Goal: Task Accomplishment & Management: Complete application form

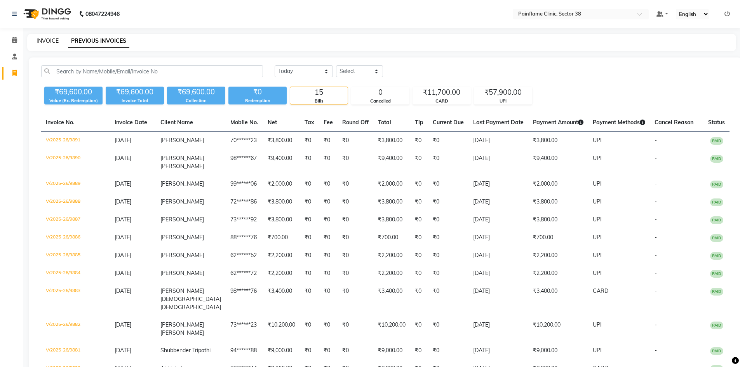
drag, startPoint x: 0, startPoint y: 0, endPoint x: 44, endPoint y: 40, distance: 59.7
click at [44, 40] on link "INVOICE" at bounding box center [48, 40] width 22 height 7
select select "service"
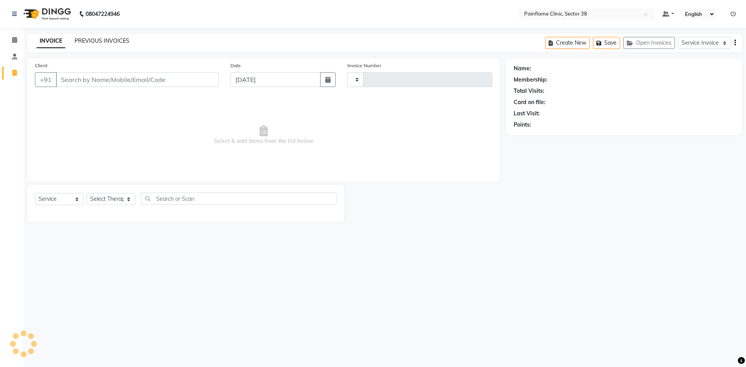
type input "9899"
select select "3964"
click at [113, 43] on link "PREVIOUS INVOICES" at bounding box center [102, 40] width 55 height 7
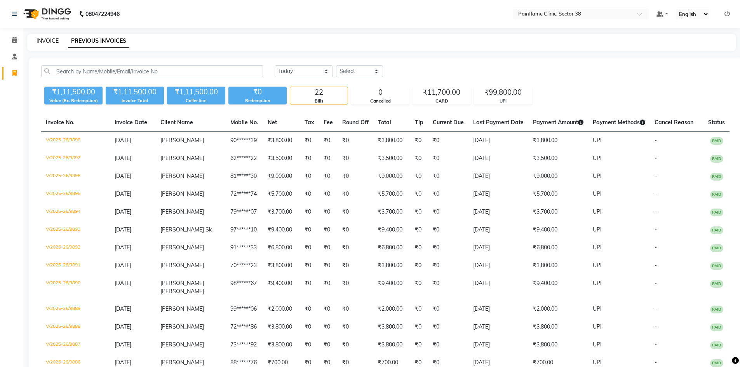
click at [54, 38] on link "INVOICE" at bounding box center [48, 40] width 22 height 7
select select "3964"
select select "service"
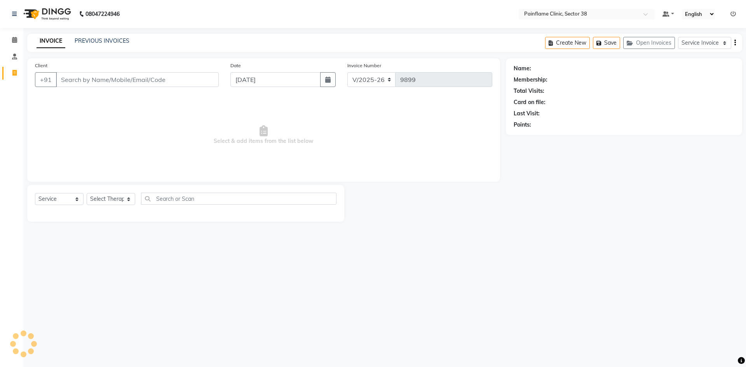
click at [92, 80] on input "Client" at bounding box center [137, 79] width 163 height 15
type input "9785676465"
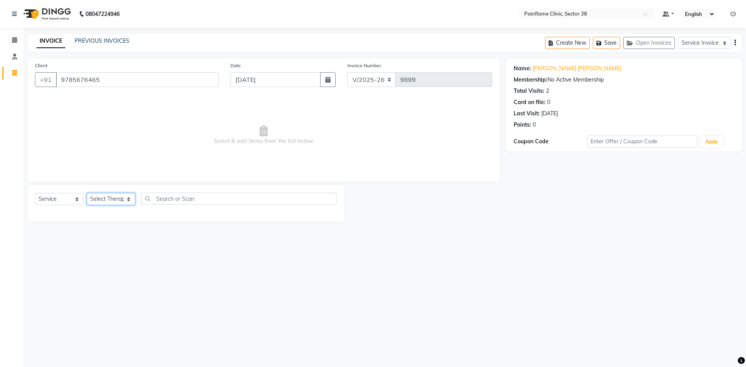
click at [127, 200] on select "Select Therapist [PERSON_NAME] Dr [PERSON_NAME] [PERSON_NAME] Dr [PERSON_NAME] …" at bounding box center [111, 199] width 49 height 12
select select "20209"
click at [87, 193] on select "Select Therapist [PERSON_NAME] Dr [PERSON_NAME] [PERSON_NAME] Dr [PERSON_NAME] …" at bounding box center [111, 199] width 49 height 12
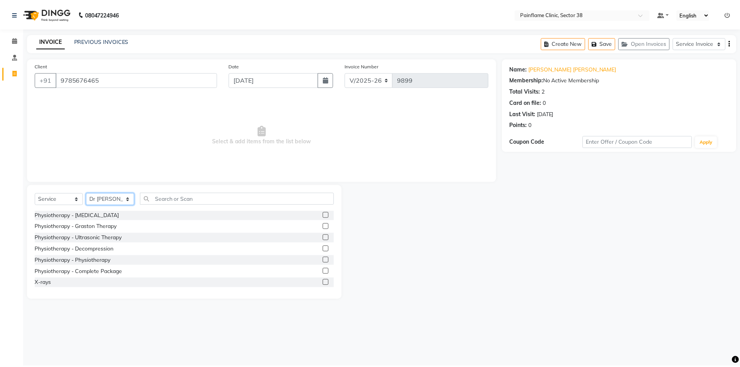
scroll to position [46, 0]
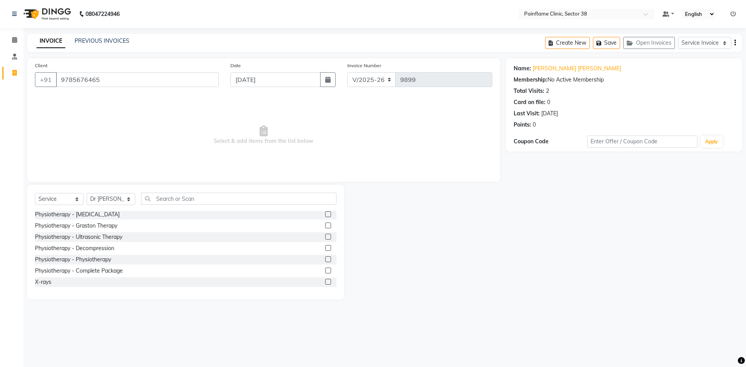
click at [325, 272] on label at bounding box center [328, 271] width 6 height 6
click at [325, 272] on input "checkbox" at bounding box center [327, 270] width 5 height 5
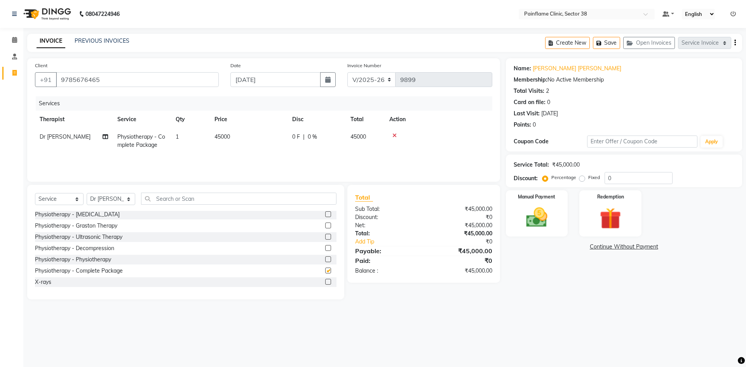
click at [237, 132] on td "45000" at bounding box center [249, 141] width 78 height 26
checkbox input "false"
select select "20209"
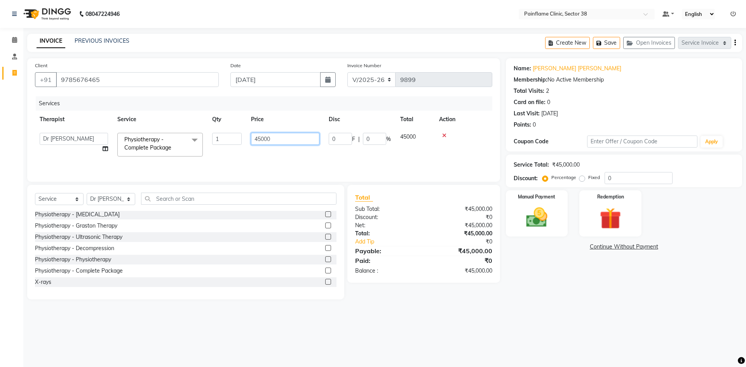
drag, startPoint x: 262, startPoint y: 137, endPoint x: 249, endPoint y: 137, distance: 13.2
click at [249, 141] on td "45000" at bounding box center [285, 144] width 78 height 33
type input "10000"
click at [550, 218] on img at bounding box center [536, 218] width 36 height 26
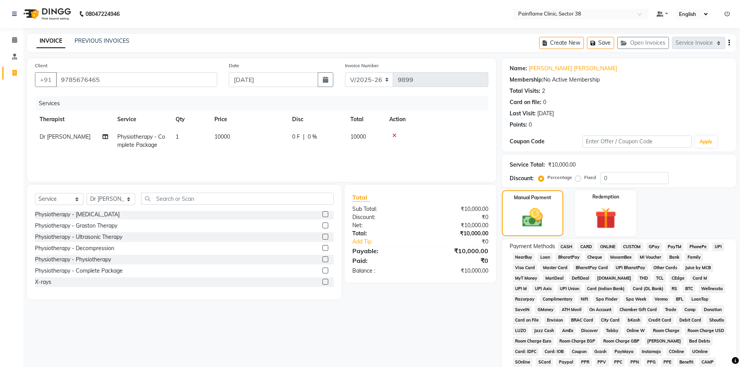
click at [715, 249] on span "UPI" at bounding box center [718, 246] width 12 height 9
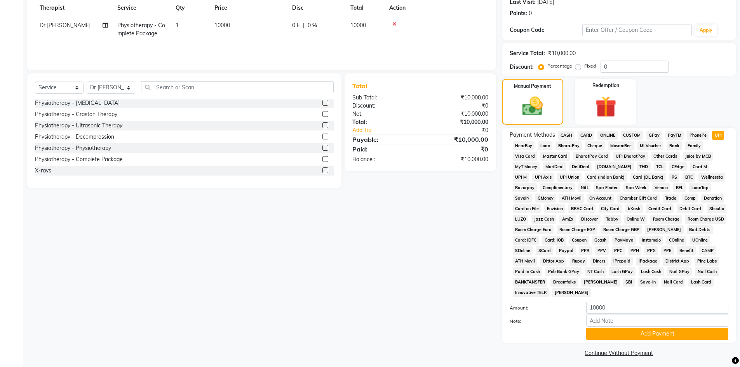
scroll to position [115, 0]
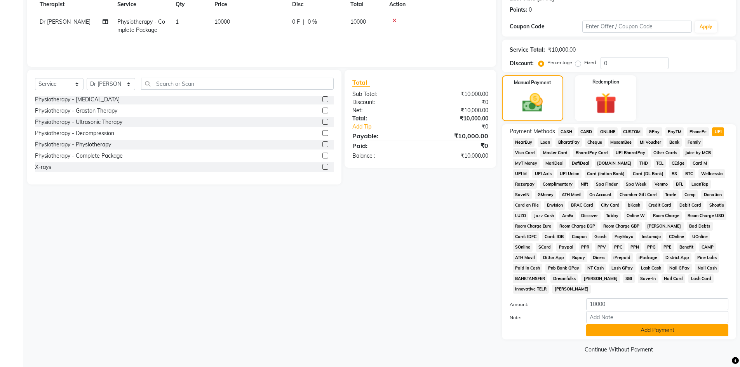
click at [625, 334] on button "Add Payment" at bounding box center [657, 330] width 142 height 12
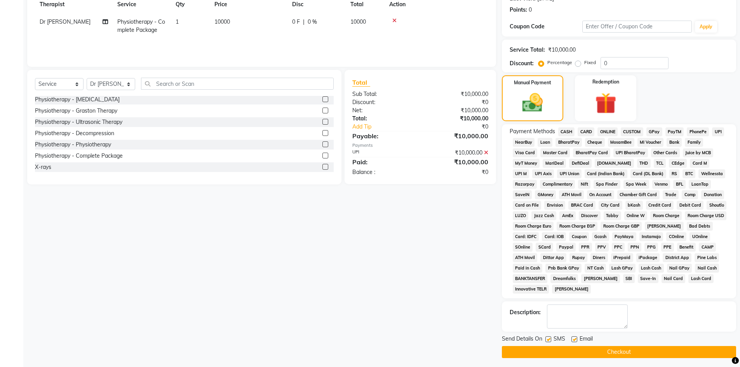
click at [574, 339] on label at bounding box center [574, 339] width 6 height 6
click at [574, 339] on input "checkbox" at bounding box center [573, 339] width 5 height 5
checkbox input "false"
click at [551, 340] on div "SMS" at bounding box center [558, 340] width 26 height 10
drag, startPoint x: 550, startPoint y: 340, endPoint x: 545, endPoint y: 342, distance: 5.7
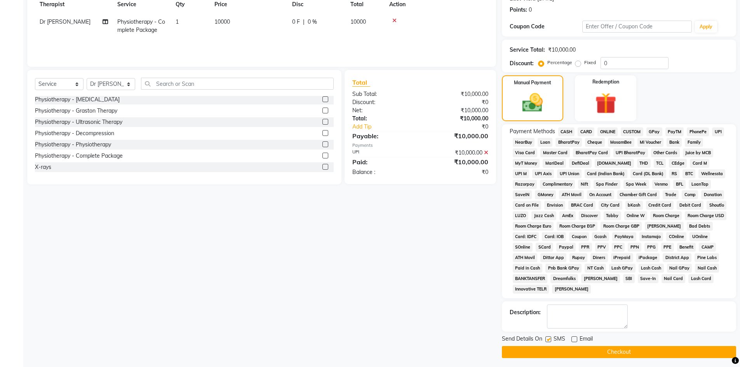
click at [545, 342] on div at bounding box center [547, 340] width 5 height 8
click at [549, 340] on label at bounding box center [548, 339] width 6 height 6
click at [549, 340] on input "checkbox" at bounding box center [547, 339] width 5 height 5
checkbox input "false"
click at [549, 350] on button "Checkout" at bounding box center [619, 352] width 234 height 12
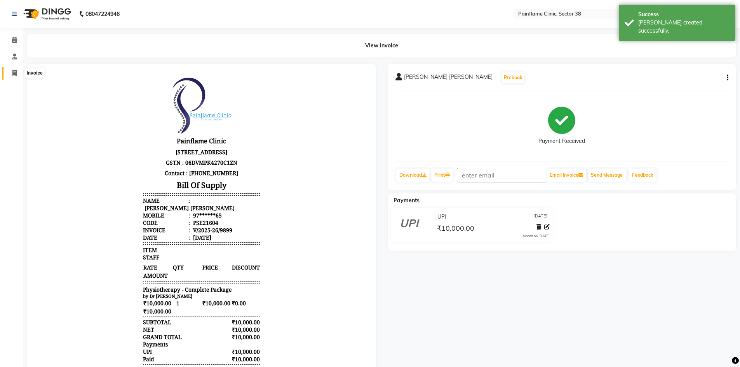
click at [13, 75] on icon at bounding box center [14, 73] width 4 height 6
select select "service"
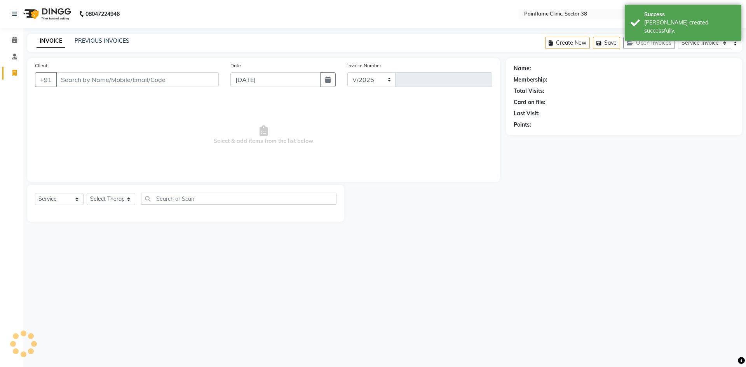
select select "3964"
type input "9900"
drag, startPoint x: 75, startPoint y: 76, endPoint x: 85, endPoint y: 43, distance: 34.1
click at [75, 76] on input "Client" at bounding box center [137, 79] width 163 height 15
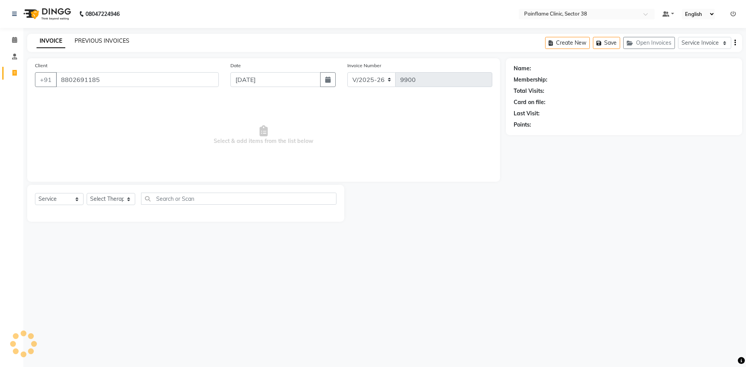
type input "8802691185"
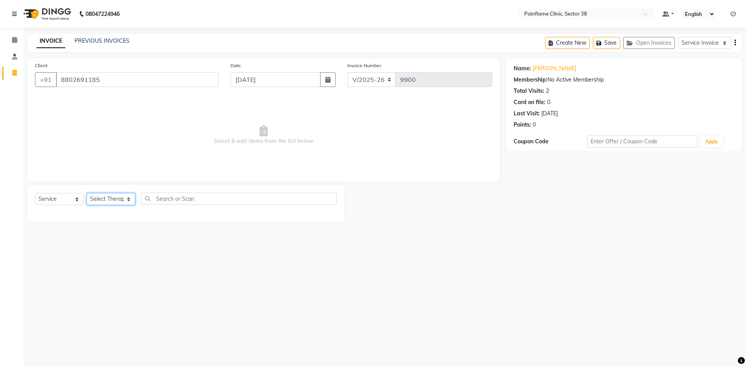
click at [118, 198] on select "Select Therapist [PERSON_NAME] Dr [PERSON_NAME] [PERSON_NAME] Dr [PERSON_NAME] …" at bounding box center [111, 199] width 49 height 12
select select "20209"
click at [87, 193] on select "Select Therapist [PERSON_NAME] Dr [PERSON_NAME] [PERSON_NAME] Dr [PERSON_NAME] …" at bounding box center [111, 199] width 49 height 12
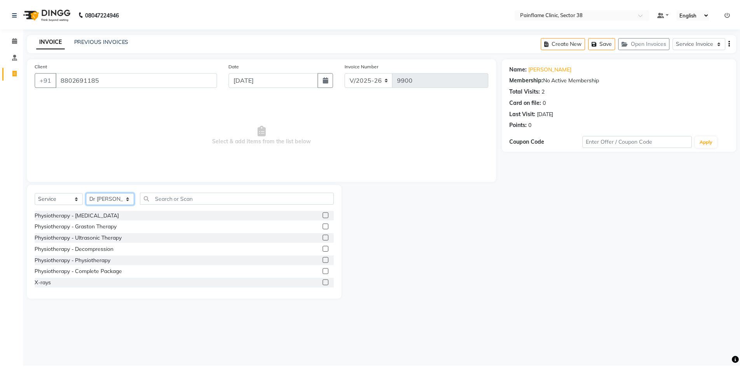
scroll to position [46, 0]
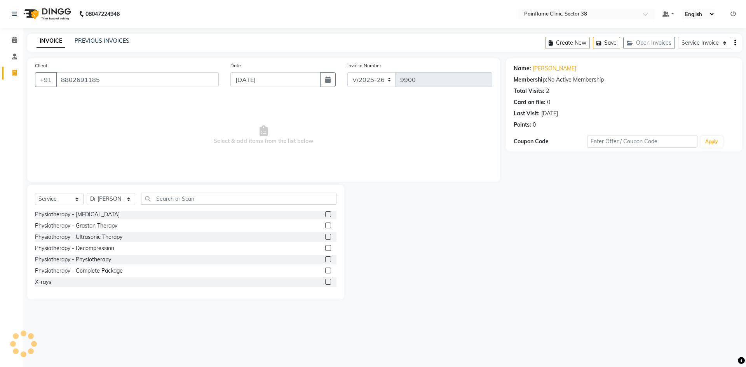
click at [325, 271] on label at bounding box center [328, 271] width 6 height 6
click at [325, 271] on input "checkbox" at bounding box center [327, 270] width 5 height 5
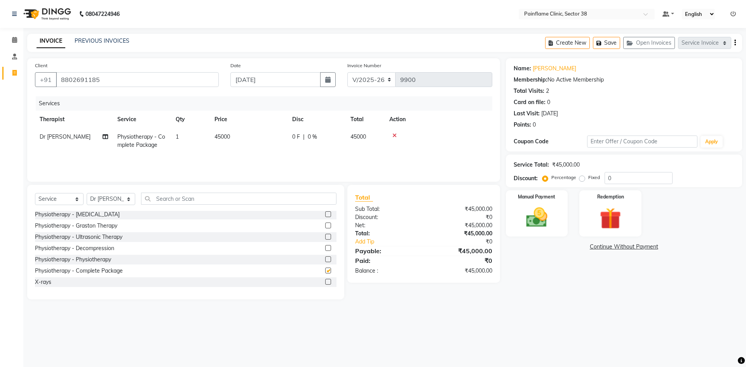
checkbox input "false"
click at [250, 137] on td "45000" at bounding box center [249, 141] width 78 height 26
select select "20209"
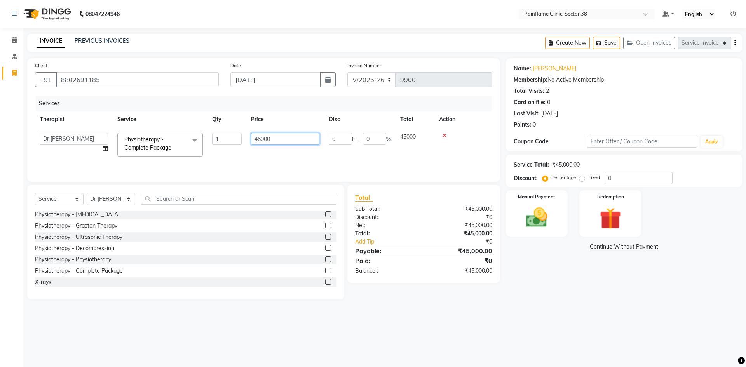
click at [256, 139] on input "45000" at bounding box center [285, 139] width 68 height 12
type input "15000"
click at [530, 219] on img at bounding box center [536, 218] width 36 height 26
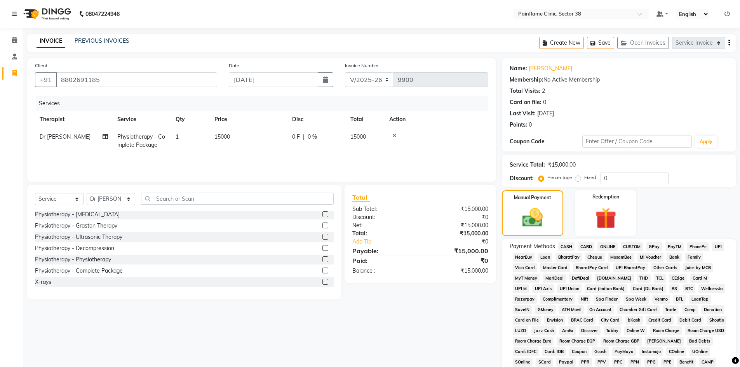
click at [713, 247] on span "UPI" at bounding box center [718, 246] width 12 height 9
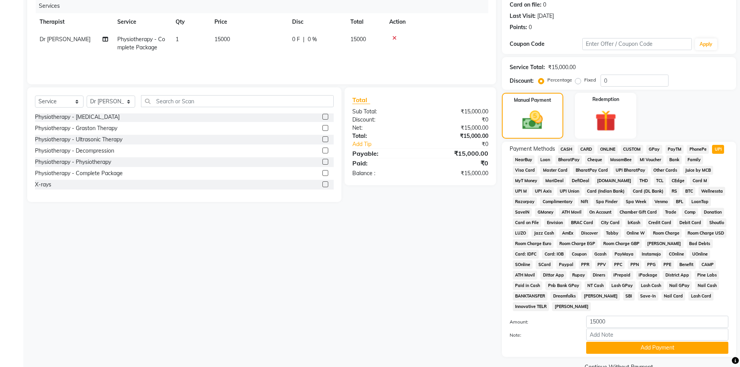
scroll to position [115, 0]
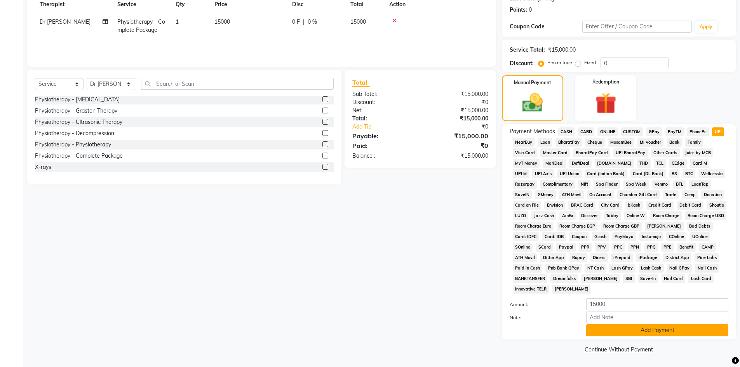
click at [614, 330] on button "Add Payment" at bounding box center [657, 330] width 142 height 12
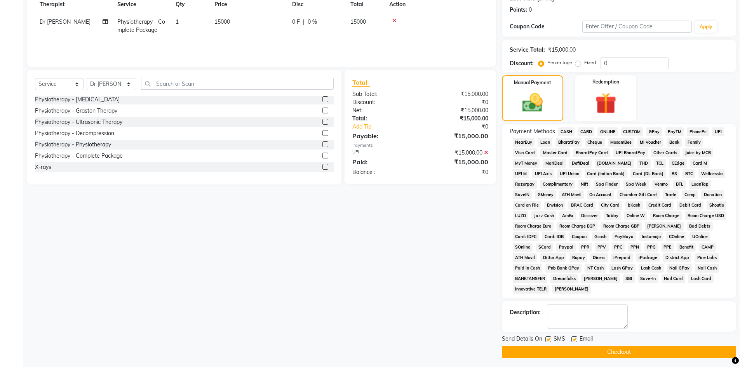
click at [574, 341] on label at bounding box center [574, 339] width 6 height 6
click at [574, 341] on input "checkbox" at bounding box center [573, 339] width 5 height 5
checkbox input "false"
click at [551, 340] on div "SMS" at bounding box center [558, 340] width 26 height 10
click at [548, 340] on label at bounding box center [548, 339] width 6 height 6
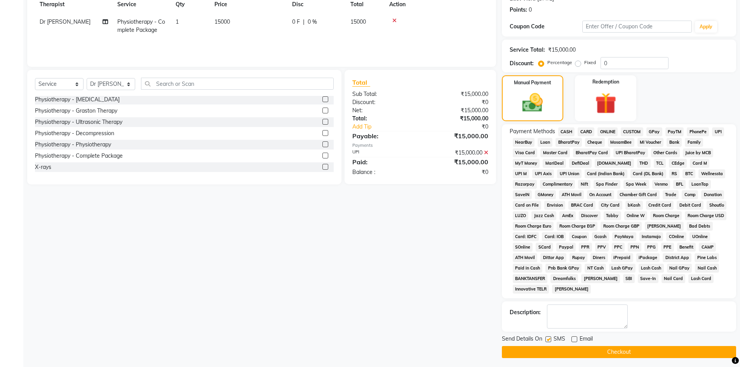
click at [548, 340] on input "checkbox" at bounding box center [547, 339] width 5 height 5
checkbox input "false"
drag, startPoint x: 552, startPoint y: 348, endPoint x: 559, endPoint y: 348, distance: 6.6
click at [553, 348] on button "Checkout" at bounding box center [619, 352] width 234 height 12
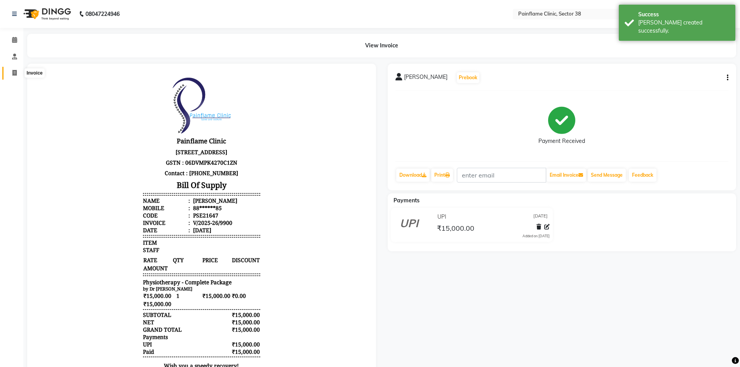
click at [16, 75] on icon at bounding box center [14, 73] width 4 height 6
select select "service"
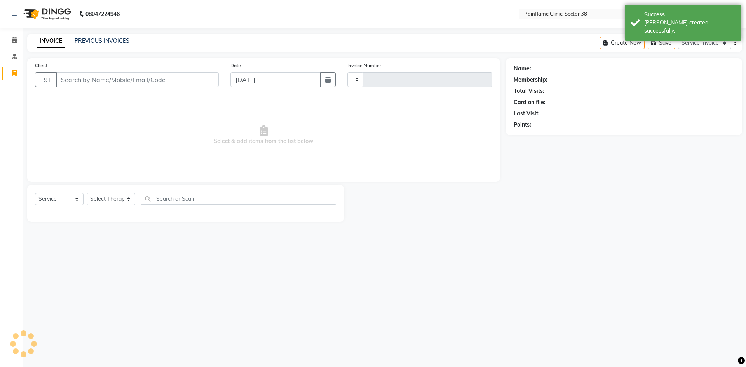
type input "9901"
select select "3964"
drag, startPoint x: 98, startPoint y: 77, endPoint x: 95, endPoint y: 50, distance: 26.6
click at [96, 74] on input "Client" at bounding box center [137, 79] width 163 height 15
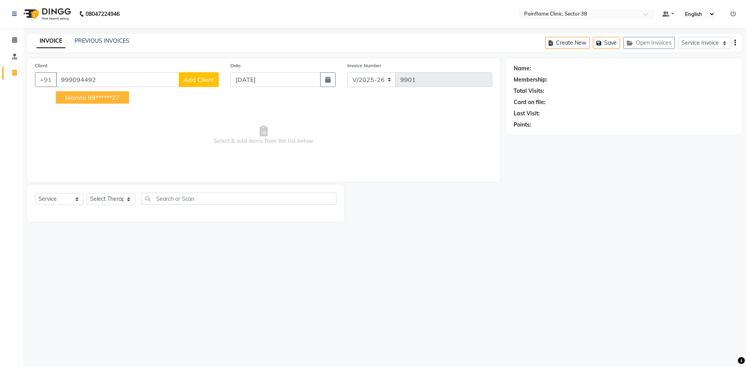
click at [102, 96] on ngb-highlight "99******27" at bounding box center [104, 98] width 32 height 8
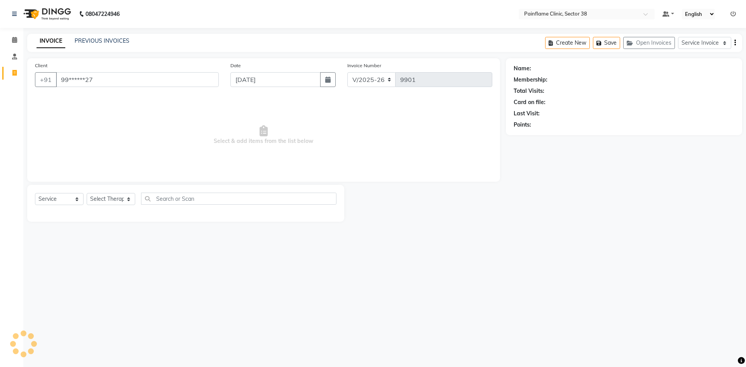
type input "99******27"
click at [114, 198] on select "Select Therapist [PERSON_NAME] Dr [PERSON_NAME] [PERSON_NAME] Dr [PERSON_NAME] …" at bounding box center [111, 199] width 49 height 12
select select "20209"
click at [87, 193] on select "Select Therapist [PERSON_NAME] Dr [PERSON_NAME] [PERSON_NAME] Dr [PERSON_NAME] …" at bounding box center [111, 199] width 49 height 12
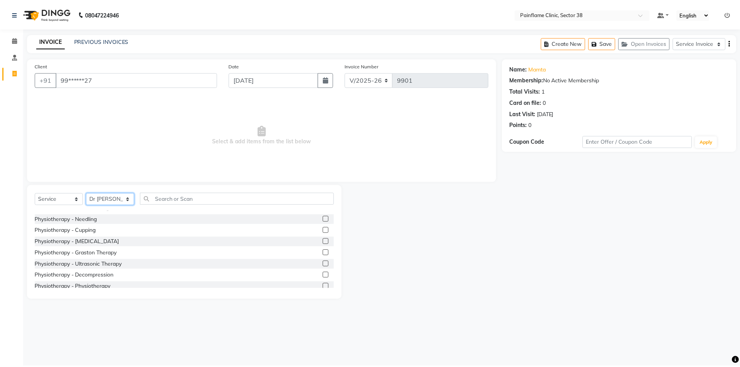
scroll to position [46, 0]
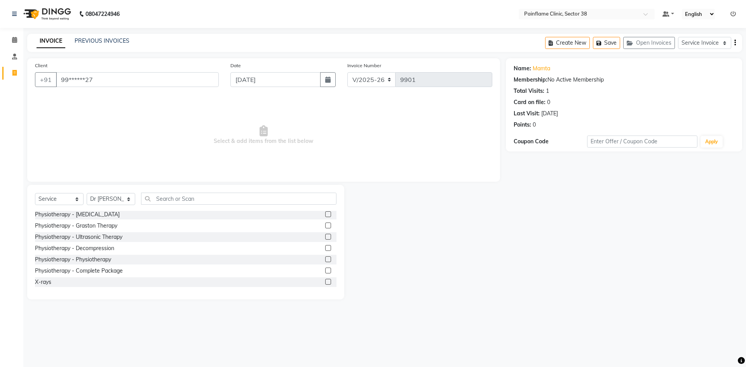
drag, startPoint x: 322, startPoint y: 271, endPoint x: 285, endPoint y: 220, distance: 63.2
click at [325, 270] on label at bounding box center [328, 271] width 6 height 6
click at [325, 270] on input "checkbox" at bounding box center [327, 270] width 5 height 5
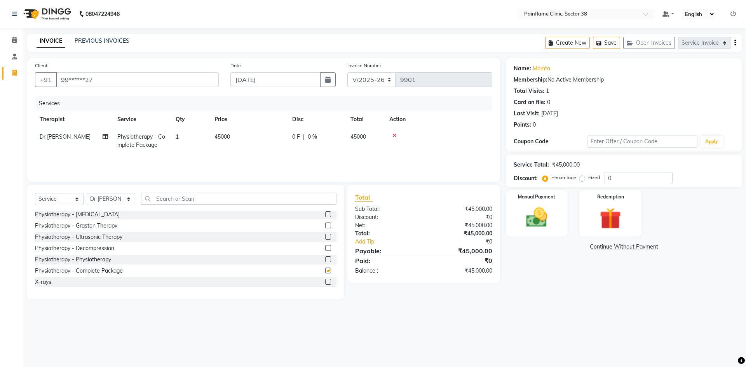
checkbox input "false"
click at [233, 144] on td "45000" at bounding box center [249, 141] width 78 height 26
select select "20209"
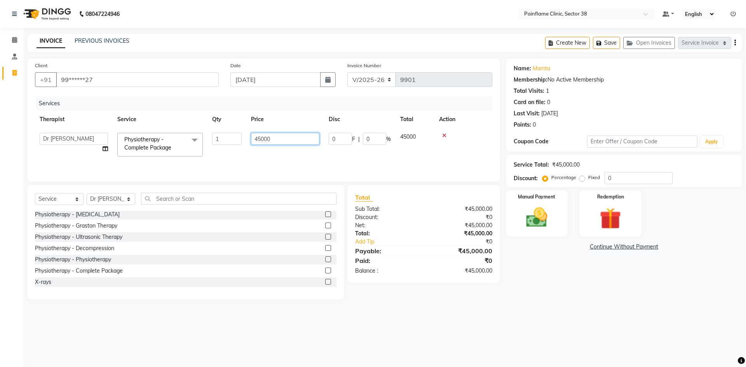
click at [255, 138] on input "45000" at bounding box center [285, 139] width 68 height 12
click at [258, 142] on input "45000" at bounding box center [285, 139] width 68 height 12
type input "15000"
click at [539, 220] on img at bounding box center [536, 218] width 36 height 26
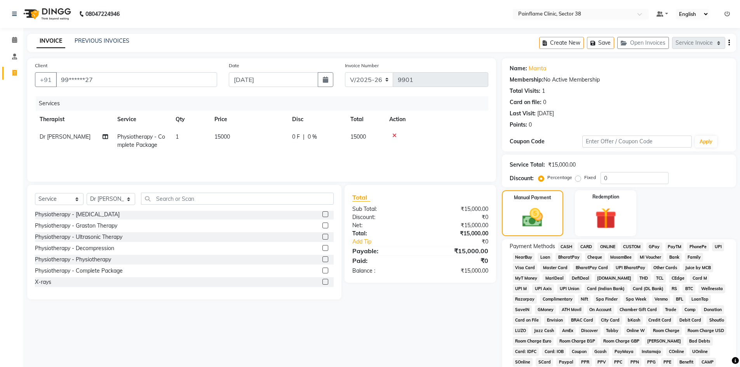
click at [720, 249] on span "UPI" at bounding box center [718, 246] width 12 height 9
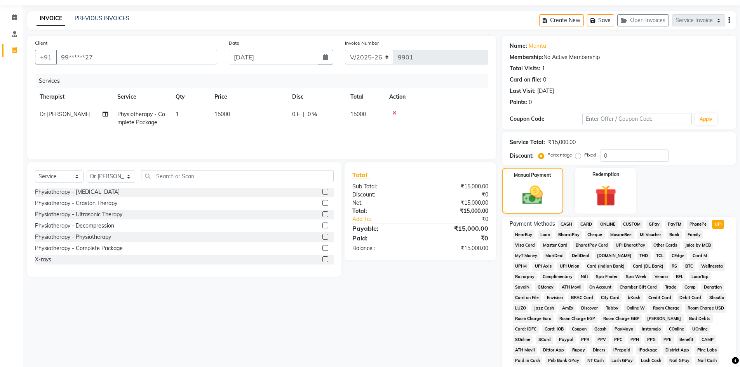
scroll to position [115, 0]
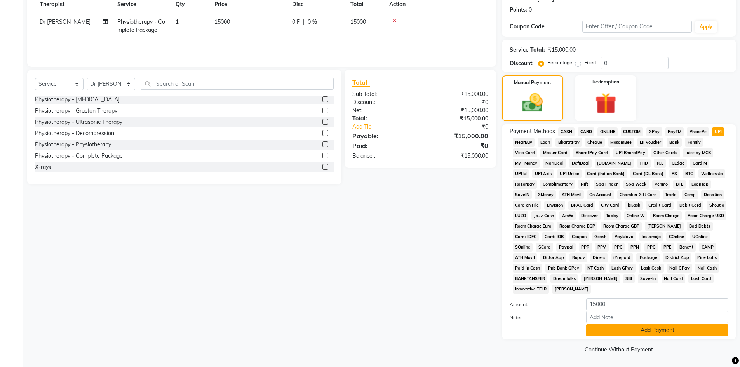
click at [641, 330] on button "Add Payment" at bounding box center [657, 330] width 142 height 12
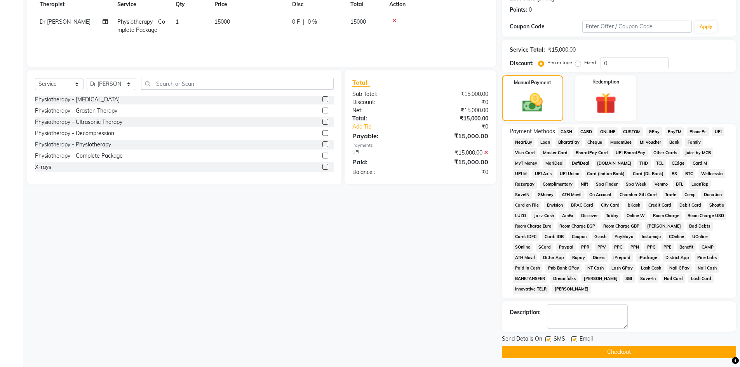
click at [573, 338] on label at bounding box center [574, 339] width 6 height 6
click at [573, 338] on input "checkbox" at bounding box center [573, 339] width 5 height 5
checkbox input "false"
click at [546, 339] on label at bounding box center [548, 339] width 6 height 6
click at [546, 339] on input "checkbox" at bounding box center [547, 339] width 5 height 5
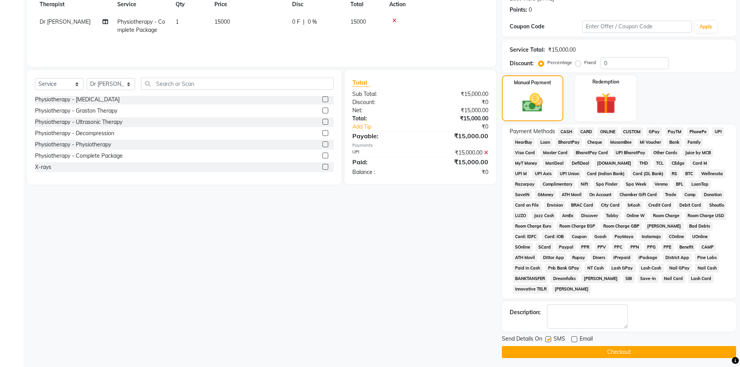
checkbox input "false"
click at [548, 349] on button "Checkout" at bounding box center [619, 352] width 234 height 12
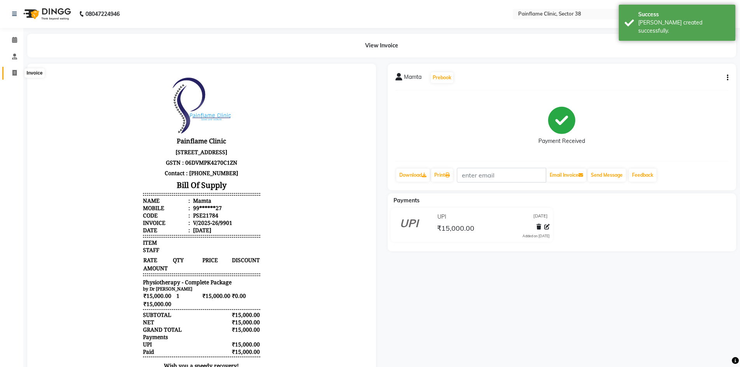
click at [18, 75] on span at bounding box center [15, 73] width 14 height 9
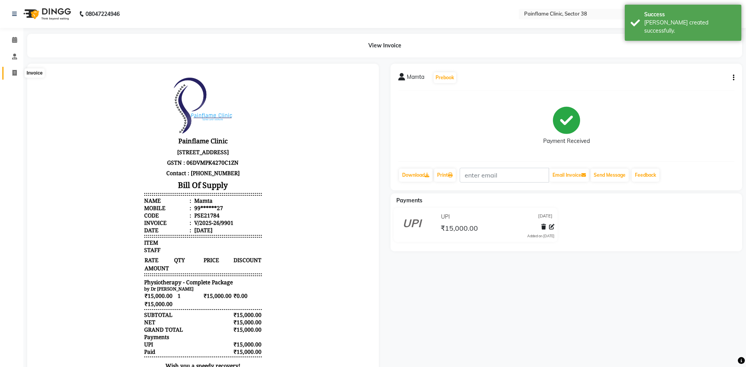
select select "service"
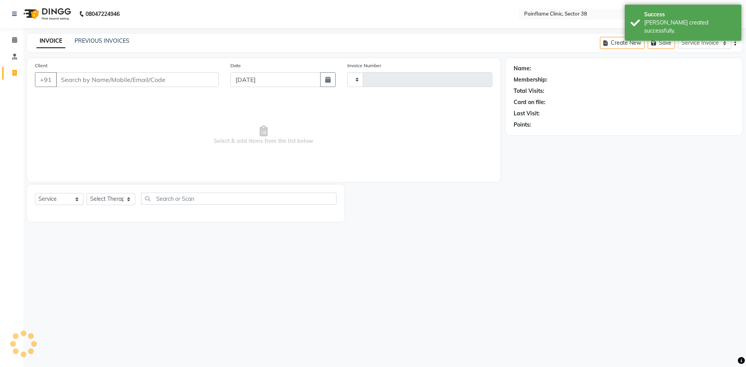
type input "9902"
select select "3964"
click at [80, 78] on input "Client" at bounding box center [137, 79] width 163 height 15
type input "7374809335"
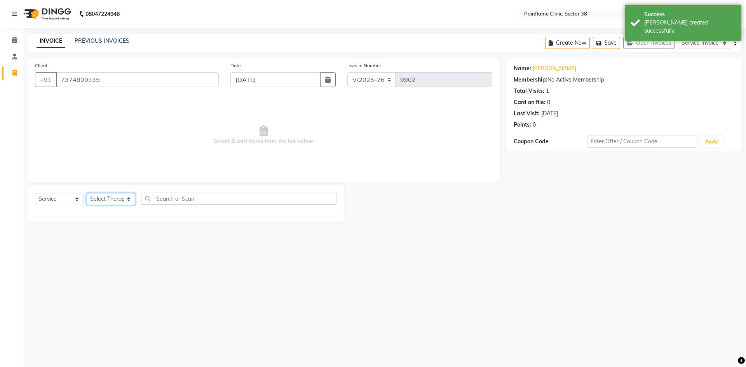
drag, startPoint x: 113, startPoint y: 197, endPoint x: 114, endPoint y: 204, distance: 7.1
click at [113, 197] on select "Select Therapist [PERSON_NAME] Dr [PERSON_NAME] [PERSON_NAME] Dr [PERSON_NAME] …" at bounding box center [111, 199] width 49 height 12
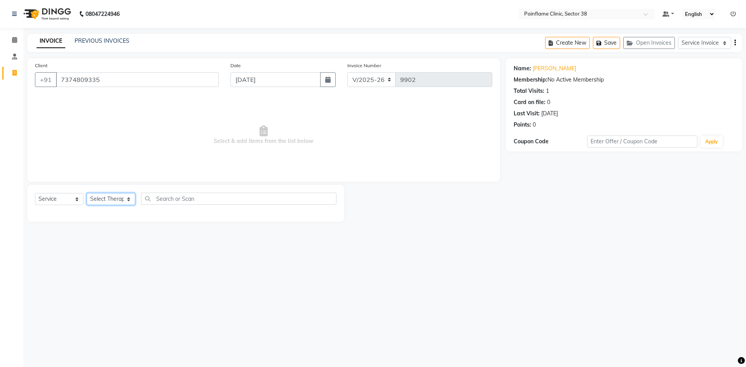
select select "20209"
click at [87, 193] on select "Select Therapist [PERSON_NAME] Dr [PERSON_NAME] [PERSON_NAME] Dr [PERSON_NAME] …" at bounding box center [111, 199] width 49 height 12
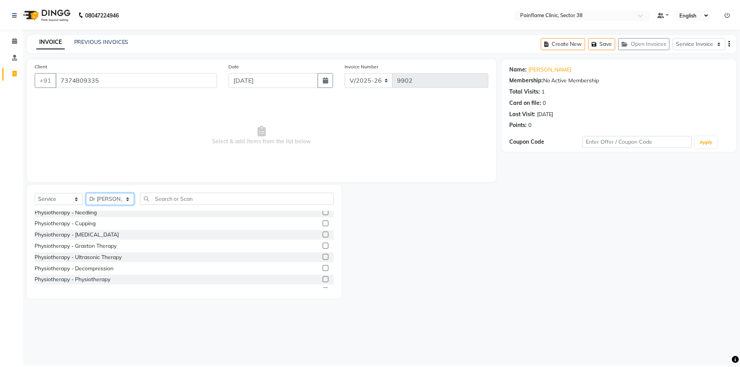
scroll to position [46, 0]
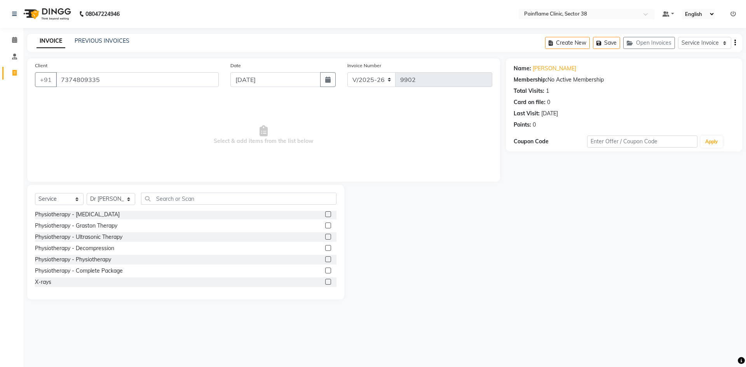
drag, startPoint x: 326, startPoint y: 269, endPoint x: 321, endPoint y: 272, distance: 5.9
click at [326, 270] on div at bounding box center [330, 271] width 11 height 10
click at [325, 273] on label at bounding box center [328, 271] width 6 height 6
click at [325, 273] on input "checkbox" at bounding box center [327, 270] width 5 height 5
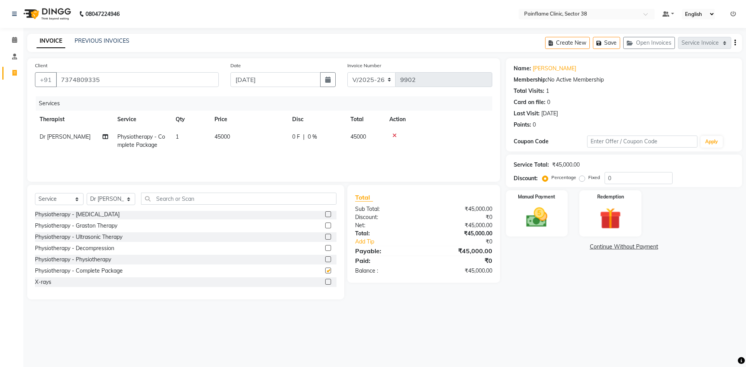
checkbox input "false"
click at [236, 148] on td "45000" at bounding box center [249, 141] width 78 height 26
select select "20209"
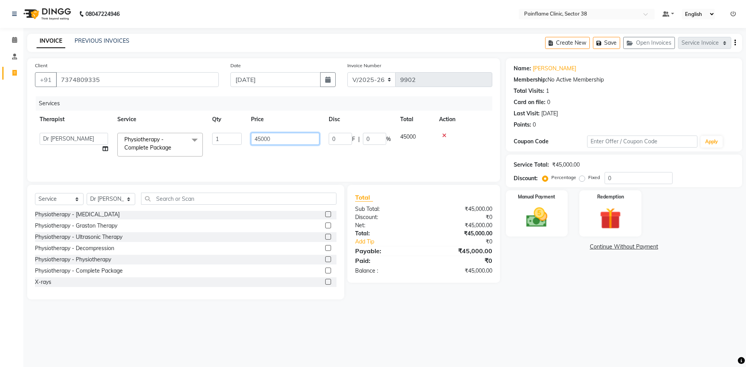
click at [238, 146] on tr "[PERSON_NAME] Dr [PERSON_NAME] [PERSON_NAME] Dr [PERSON_NAME] Dr. Suraj [PERSON…" at bounding box center [263, 144] width 457 height 33
type input "9000"
click at [534, 216] on img at bounding box center [536, 218] width 36 height 26
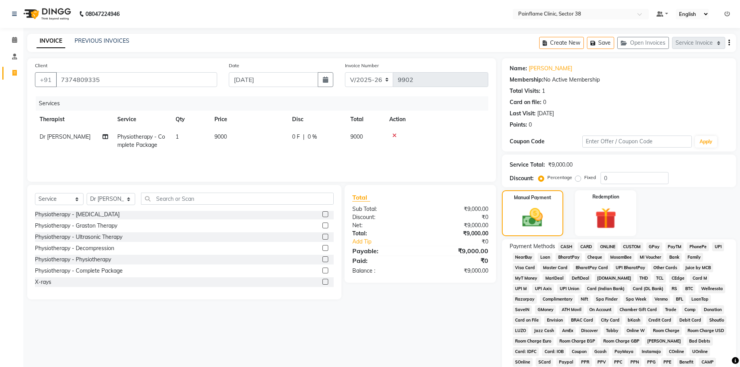
click at [714, 246] on span "UPI" at bounding box center [718, 246] width 12 height 9
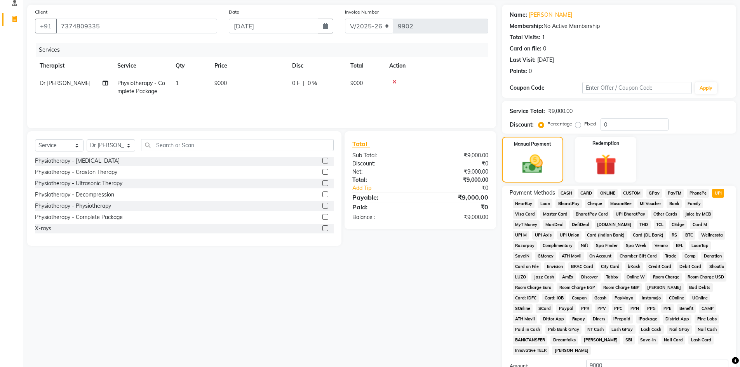
scroll to position [115, 0]
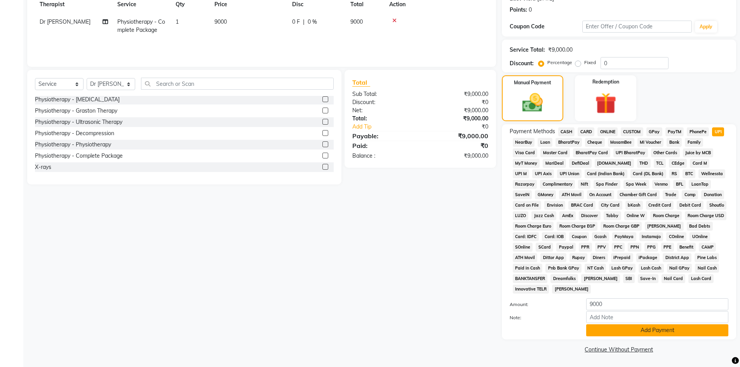
click at [622, 330] on button "Add Payment" at bounding box center [657, 330] width 142 height 12
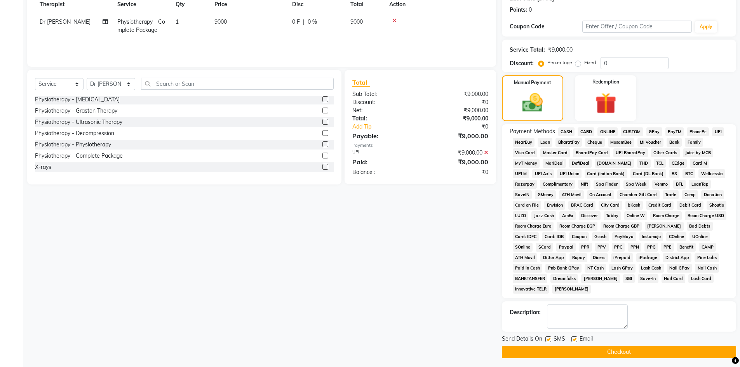
click at [571, 338] on label at bounding box center [574, 339] width 6 height 6
click at [571, 338] on input "checkbox" at bounding box center [573, 339] width 5 height 5
checkbox input "false"
click at [548, 338] on label at bounding box center [548, 339] width 6 height 6
click at [548, 338] on input "checkbox" at bounding box center [547, 339] width 5 height 5
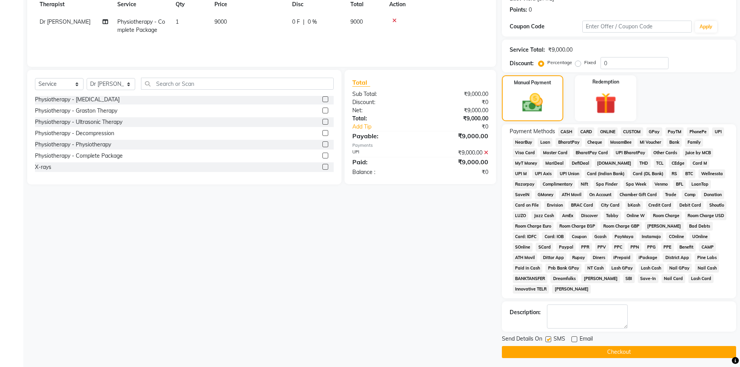
checkbox input "false"
click at [577, 310] on textarea at bounding box center [587, 316] width 81 height 24
type textarea "IV-5148"
click at [570, 353] on button "Checkout" at bounding box center [619, 352] width 234 height 12
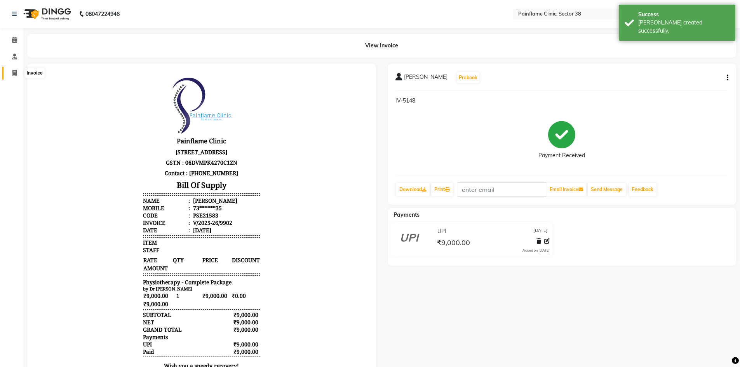
click at [12, 72] on icon at bounding box center [14, 73] width 4 height 6
select select "service"
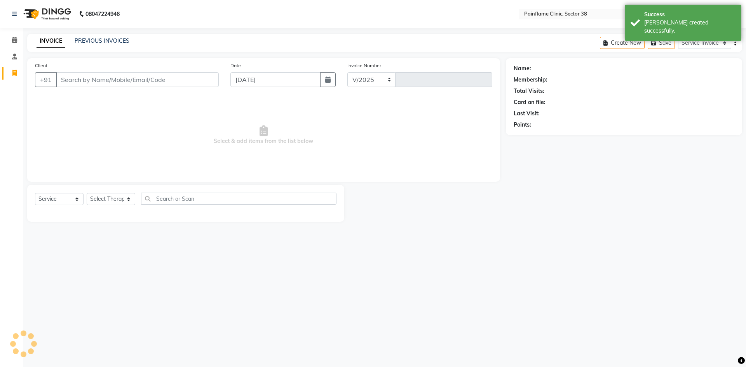
select select "3964"
type input "9903"
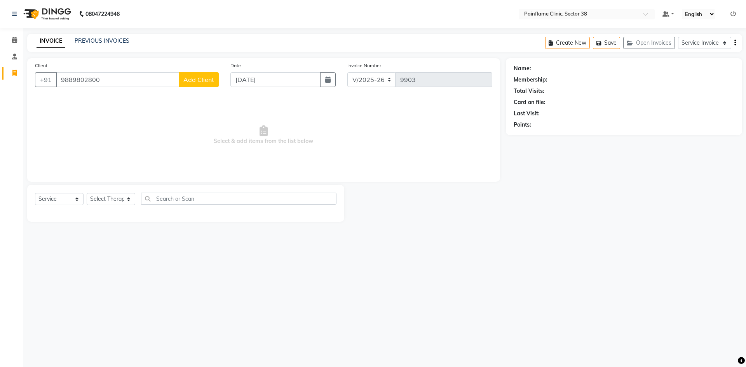
type input "9889802800"
click at [190, 79] on span "Add Client" at bounding box center [198, 80] width 31 height 8
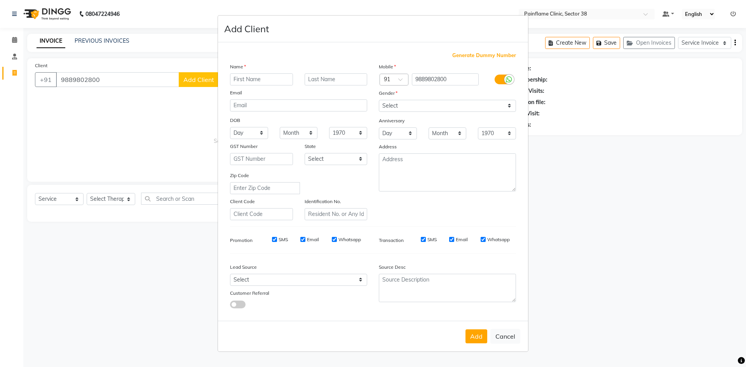
click at [268, 76] on input "text" at bounding box center [261, 79] width 63 height 12
type input "[PERSON_NAME]"
drag, startPoint x: 418, startPoint y: 106, endPoint x: 417, endPoint y: 111, distance: 4.9
click at [417, 108] on select "Select [DEMOGRAPHIC_DATA] [DEMOGRAPHIC_DATA] Other Prefer Not To Say" at bounding box center [447, 106] width 137 height 12
select select "[DEMOGRAPHIC_DATA]"
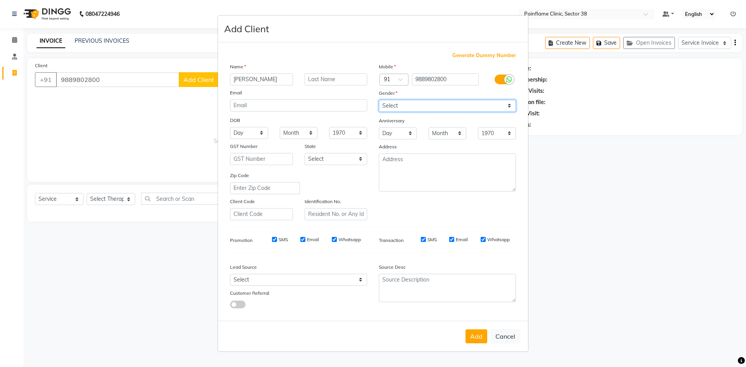
click at [379, 100] on select "Select [DEMOGRAPHIC_DATA] [DEMOGRAPHIC_DATA] Other Prefer Not To Say" at bounding box center [447, 106] width 137 height 12
click at [475, 337] on button "Add" at bounding box center [476, 336] width 22 height 14
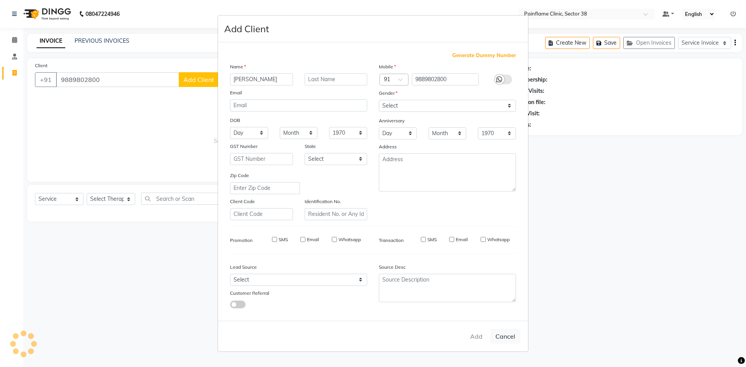
type input "98******00"
select select
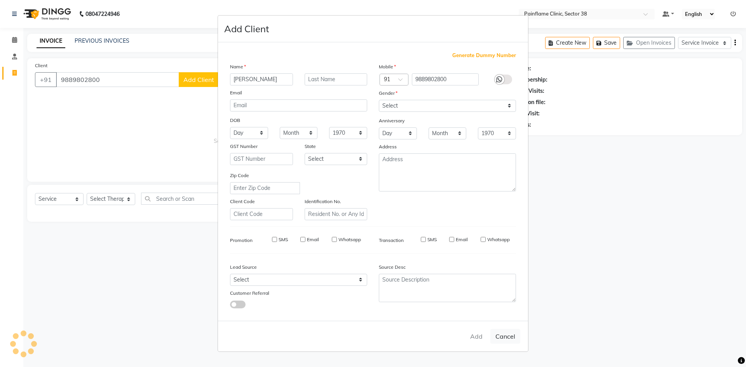
select select
checkbox input "false"
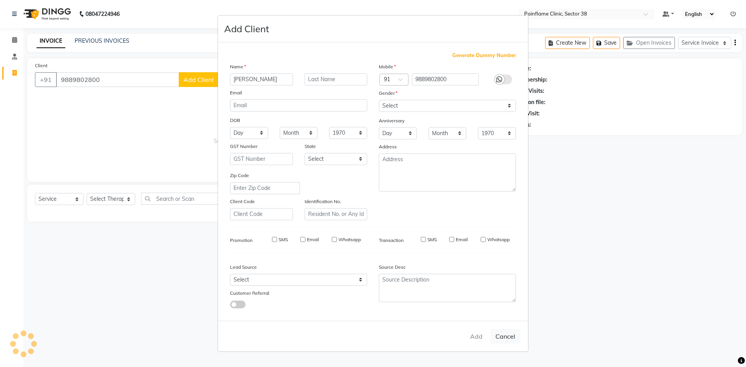
checkbox input "false"
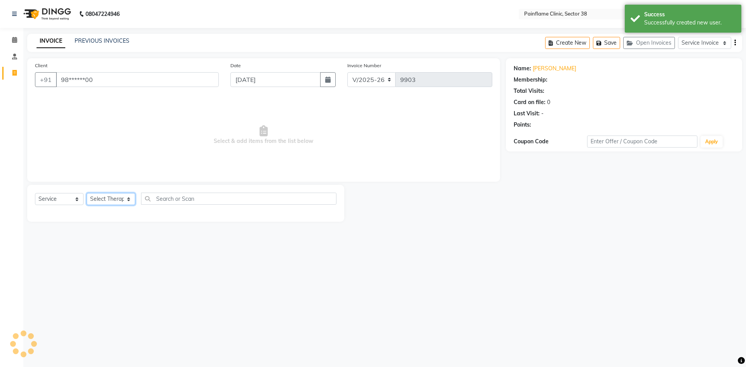
click at [109, 202] on select "Select Therapist [PERSON_NAME] Dr [PERSON_NAME] [PERSON_NAME] Dr [PERSON_NAME] …" at bounding box center [111, 199] width 49 height 12
select select "20209"
click at [87, 193] on select "Select Therapist [PERSON_NAME] Dr [PERSON_NAME] [PERSON_NAME] Dr [PERSON_NAME] …" at bounding box center [111, 199] width 49 height 12
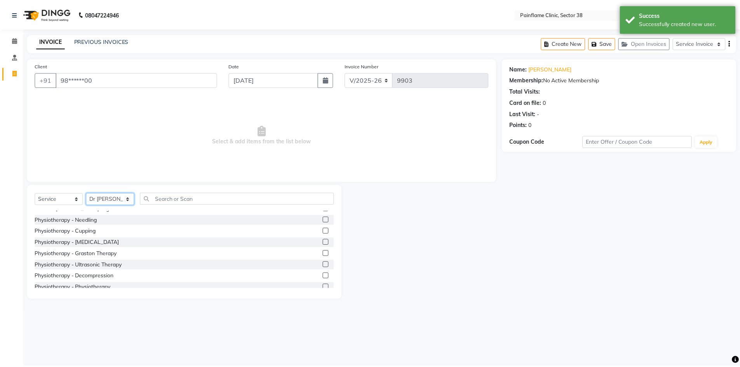
scroll to position [46, 0]
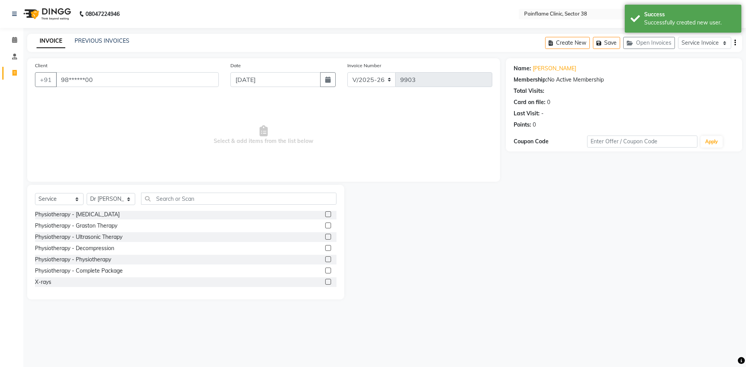
click at [325, 259] on label at bounding box center [328, 259] width 6 height 6
click at [325, 259] on input "checkbox" at bounding box center [327, 259] width 5 height 5
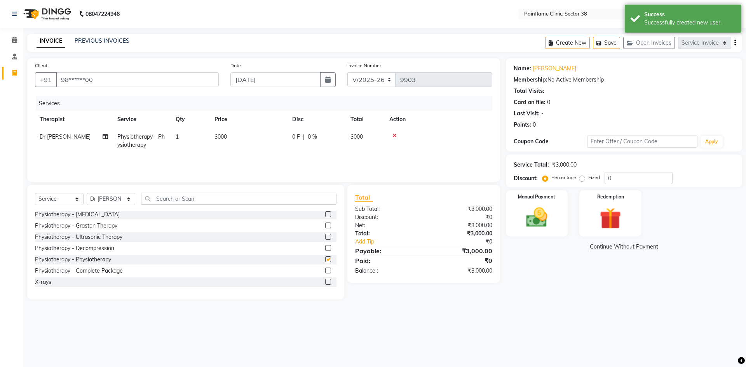
checkbox input "false"
click at [231, 142] on td "3000" at bounding box center [249, 141] width 78 height 26
select select "20209"
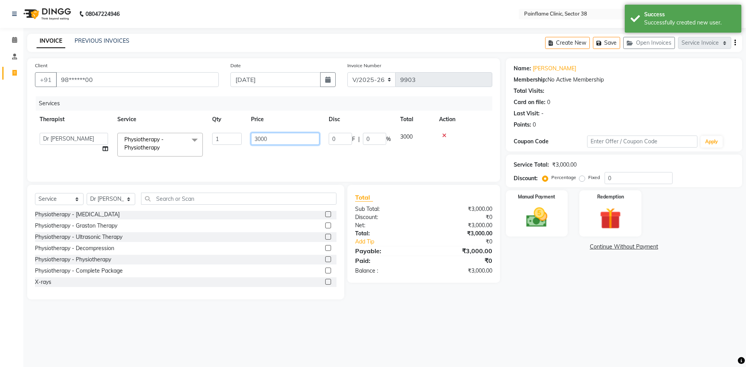
click at [257, 139] on input "3000" at bounding box center [285, 139] width 68 height 12
type input "1000"
click at [533, 219] on img at bounding box center [536, 218] width 36 height 26
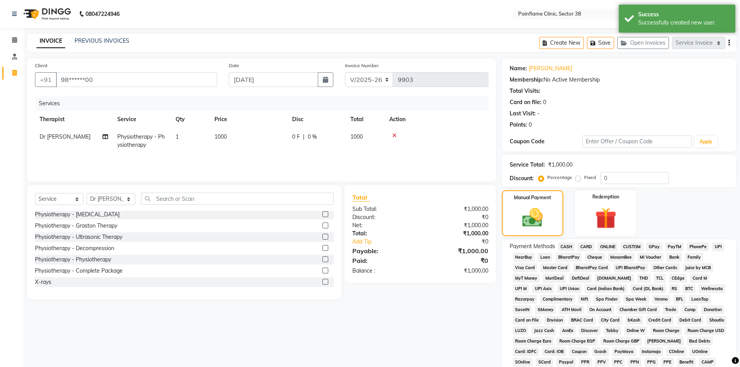
click at [713, 242] on div "Payment Methods CASH CARD ONLINE CUSTOM GPay PayTM PhonePe UPI NearBuy Loan Bha…" at bounding box center [619, 326] width 234 height 174
click at [722, 248] on span "UPI" at bounding box center [718, 246] width 12 height 9
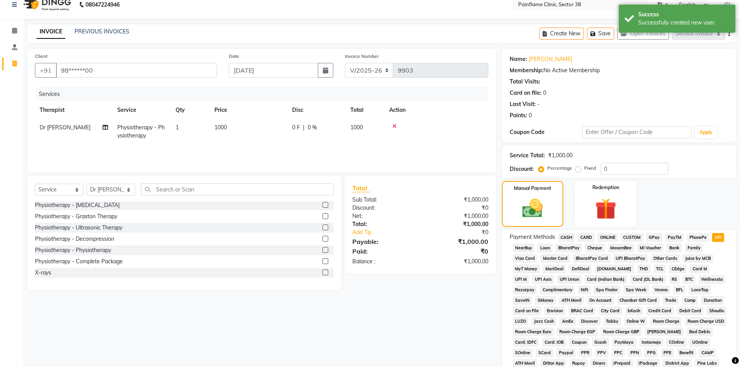
scroll to position [115, 0]
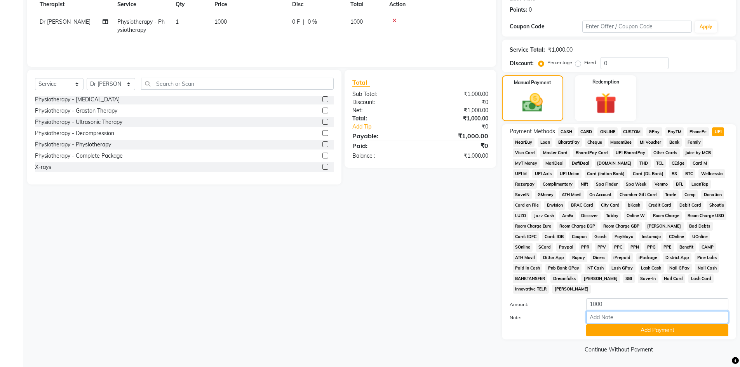
click at [604, 313] on input "Note:" at bounding box center [657, 317] width 142 height 12
type input "Online Consultation Fee"
click at [509, 345] on div "Name: [PERSON_NAME] Membership: No Active Membership Total Visits: Card on file…" at bounding box center [622, 149] width 240 height 412
drag, startPoint x: 624, startPoint y: 315, endPoint x: 623, endPoint y: 311, distance: 4.1
click at [623, 313] on input "Note:" at bounding box center [657, 317] width 142 height 12
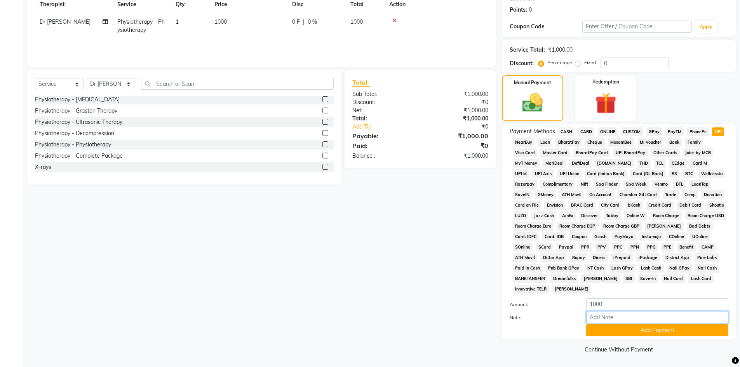
type input "Adv Payment For Package"
click at [622, 330] on button "Add Payment" at bounding box center [657, 330] width 142 height 12
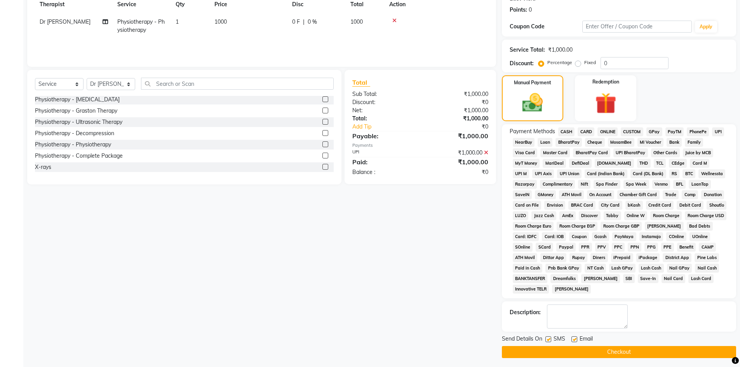
click at [572, 338] on label at bounding box center [574, 339] width 6 height 6
click at [572, 338] on input "checkbox" at bounding box center [573, 339] width 5 height 5
checkbox input "false"
click at [549, 339] on label at bounding box center [548, 339] width 6 height 6
click at [549, 339] on input "checkbox" at bounding box center [547, 339] width 5 height 5
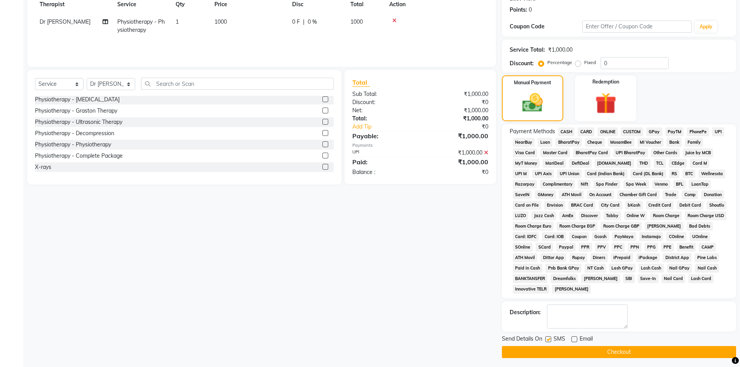
checkbox input "false"
click at [549, 348] on button "Checkout" at bounding box center [619, 352] width 234 height 12
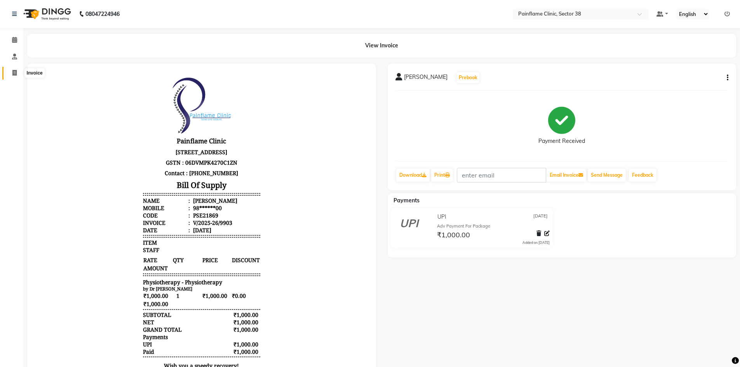
click at [11, 70] on span at bounding box center [15, 73] width 14 height 9
select select "service"
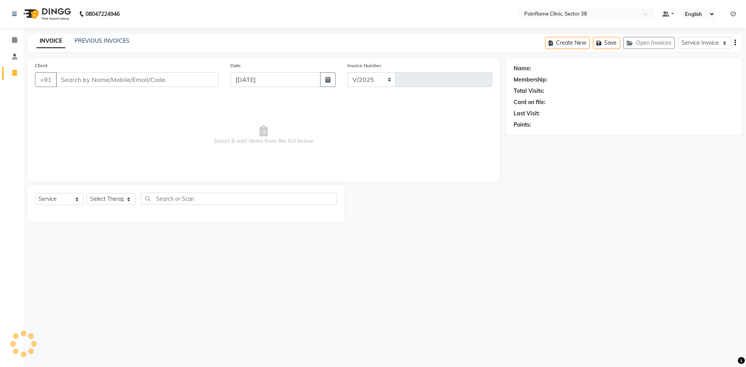
select select "3964"
type input "9905"
click at [75, 83] on input "Client" at bounding box center [137, 79] width 163 height 15
click at [67, 81] on input "Client" at bounding box center [137, 79] width 163 height 15
type input "8853499544"
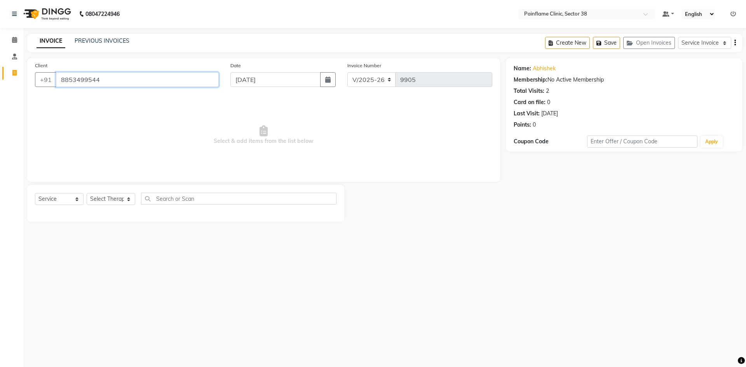
click at [93, 81] on input "8853499544" at bounding box center [137, 79] width 163 height 15
click at [112, 204] on select "Select Therapist [PERSON_NAME] Dr [PERSON_NAME] [PERSON_NAME] Dr [PERSON_NAME] …" at bounding box center [111, 199] width 49 height 12
select select "20209"
click at [87, 193] on select "Select Therapist [PERSON_NAME] Dr [PERSON_NAME] [PERSON_NAME] Dr [PERSON_NAME] …" at bounding box center [111, 199] width 49 height 12
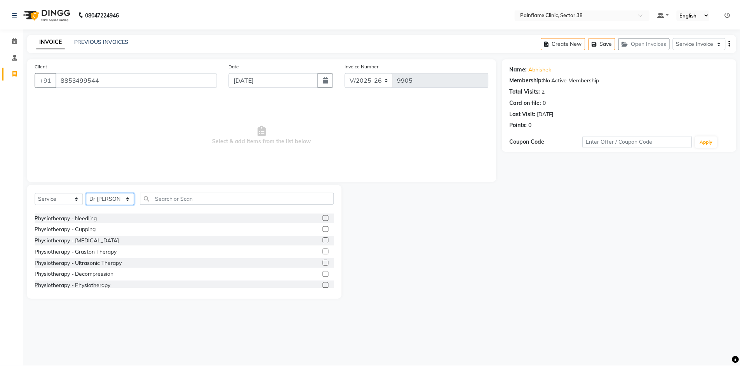
scroll to position [46, 0]
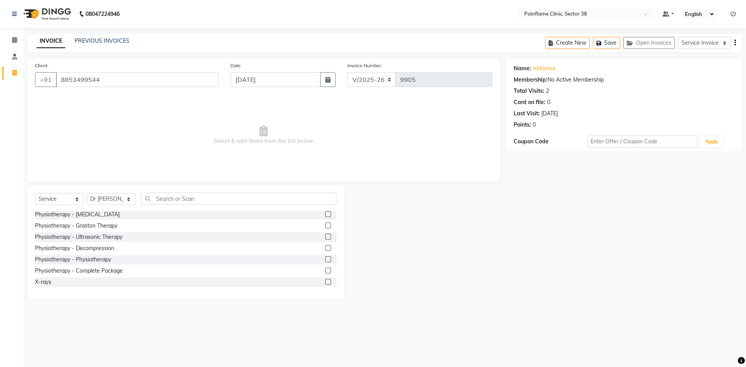
click at [325, 259] on label at bounding box center [328, 259] width 6 height 6
click at [325, 259] on input "checkbox" at bounding box center [327, 259] width 5 height 5
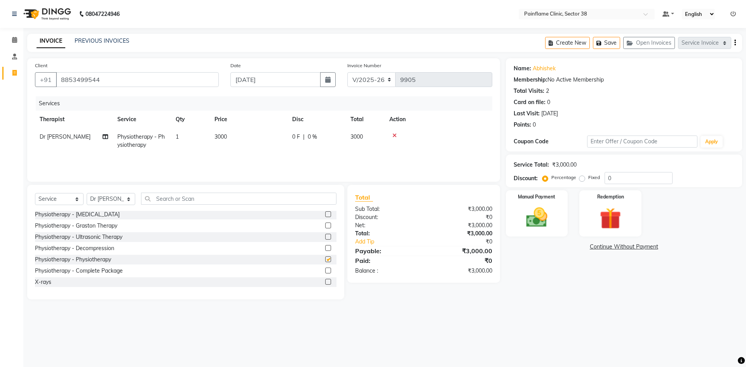
checkbox input "false"
click at [238, 143] on td "3000" at bounding box center [249, 141] width 78 height 26
select select "20209"
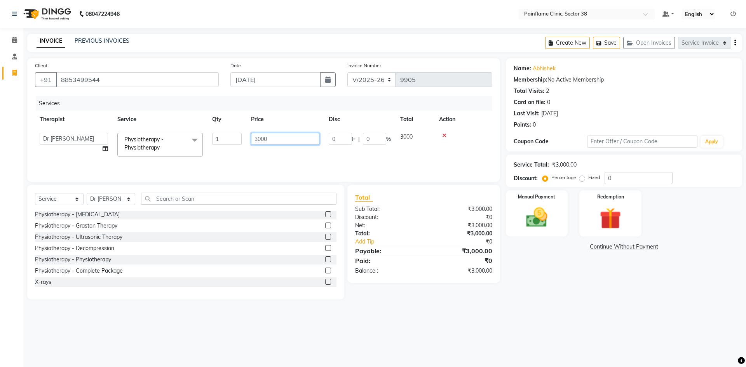
drag, startPoint x: 258, startPoint y: 139, endPoint x: 264, endPoint y: 143, distance: 7.9
click at [243, 144] on tr "[PERSON_NAME] Dr [PERSON_NAME] [PERSON_NAME] Dr [PERSON_NAME] Dr. Suraj [PERSON…" at bounding box center [263, 144] width 457 height 33
type input "1000"
click at [541, 219] on img at bounding box center [536, 218] width 36 height 26
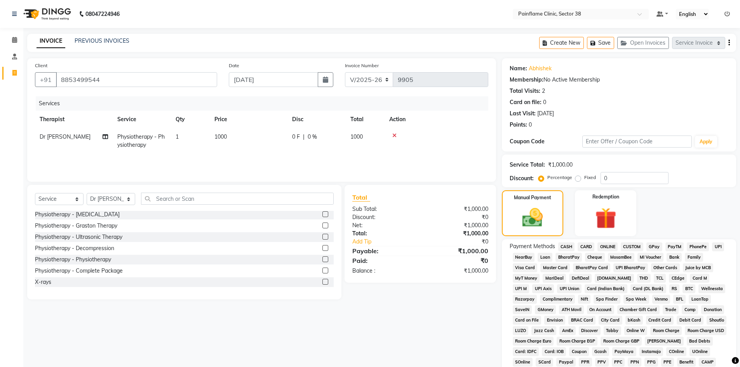
click at [588, 245] on span "CARD" at bounding box center [585, 246] width 17 height 9
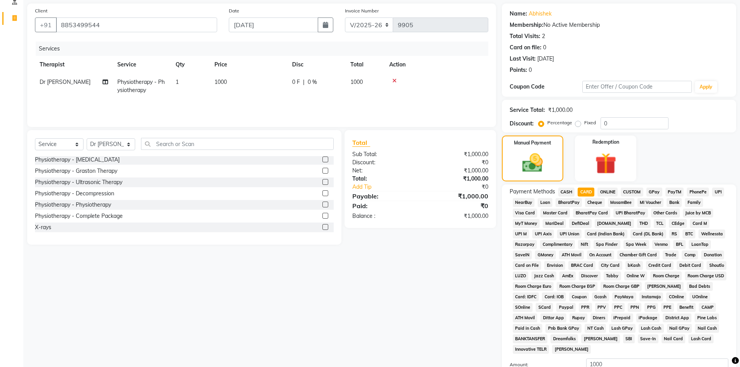
scroll to position [115, 0]
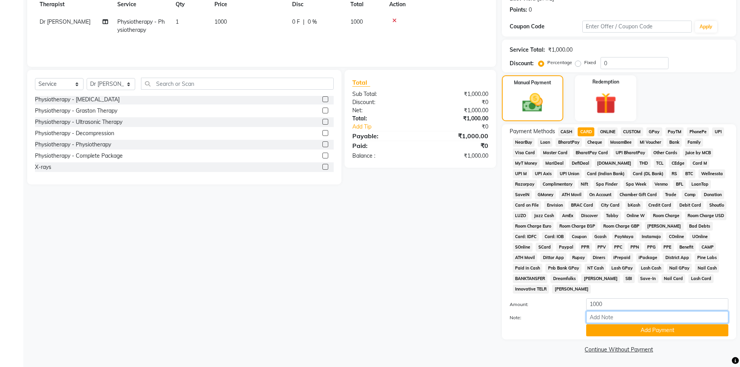
drag, startPoint x: 621, startPoint y: 318, endPoint x: 622, endPoint y: 303, distance: 14.8
click at [621, 318] on input "Note:" at bounding box center [657, 317] width 142 height 12
type input "Adv Payment For Package"
click at [653, 330] on button "Add Payment" at bounding box center [657, 330] width 142 height 12
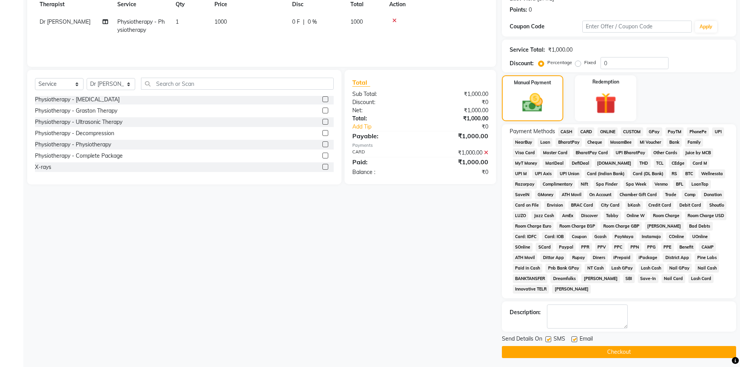
click at [574, 339] on label at bounding box center [574, 339] width 6 height 6
click at [574, 339] on input "checkbox" at bounding box center [573, 339] width 5 height 5
checkbox input "false"
click at [549, 341] on label at bounding box center [548, 339] width 6 height 6
click at [549, 341] on input "checkbox" at bounding box center [547, 339] width 5 height 5
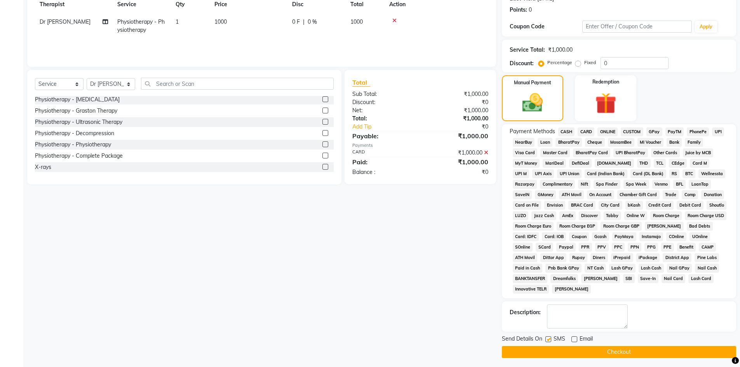
checkbox input "false"
click at [552, 353] on button "Checkout" at bounding box center [619, 352] width 234 height 12
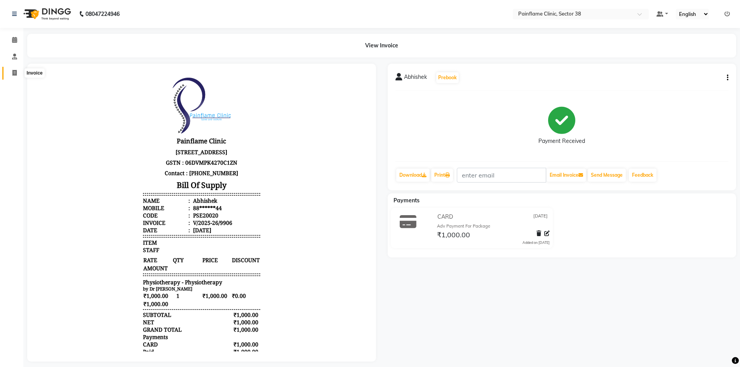
click at [14, 75] on icon at bounding box center [14, 73] width 4 height 6
select select "service"
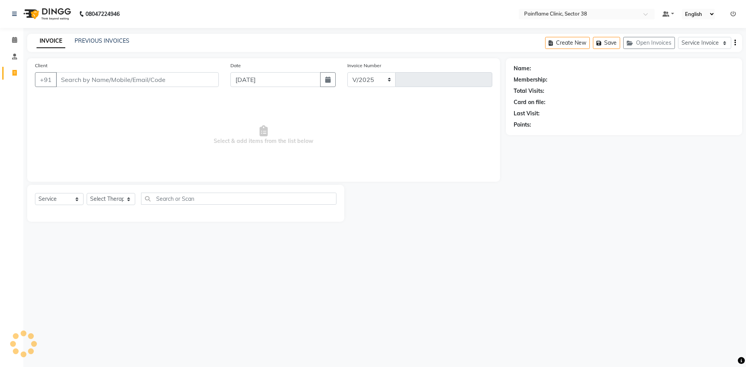
select select "3964"
type input "9907"
click at [108, 37] on link "PREVIOUS INVOICES" at bounding box center [102, 40] width 55 height 7
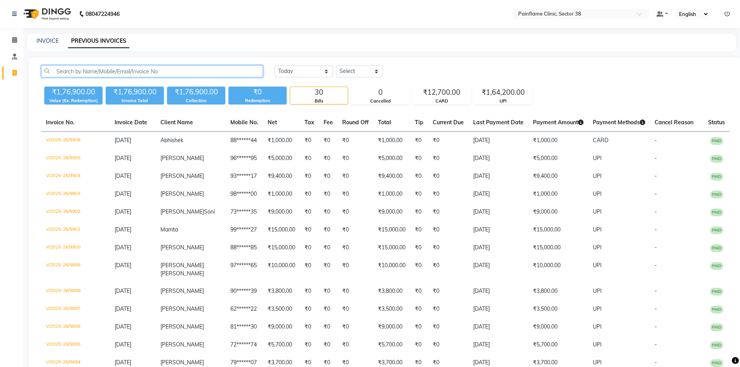
click at [122, 71] on input "text" at bounding box center [152, 71] width 222 height 12
paste input "9265213141"
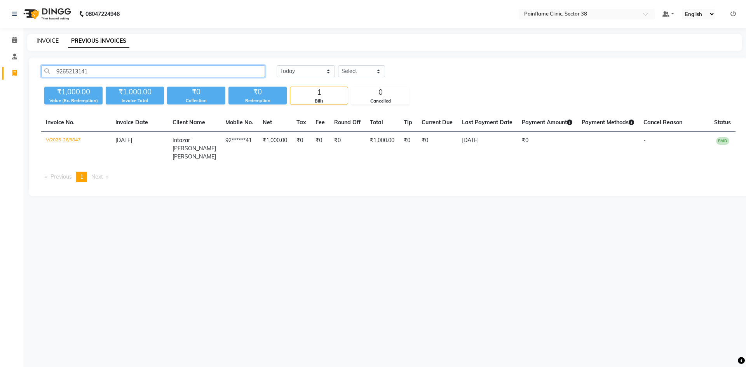
type input "9265213141"
click at [49, 41] on link "INVOICE" at bounding box center [48, 40] width 22 height 7
select select "service"
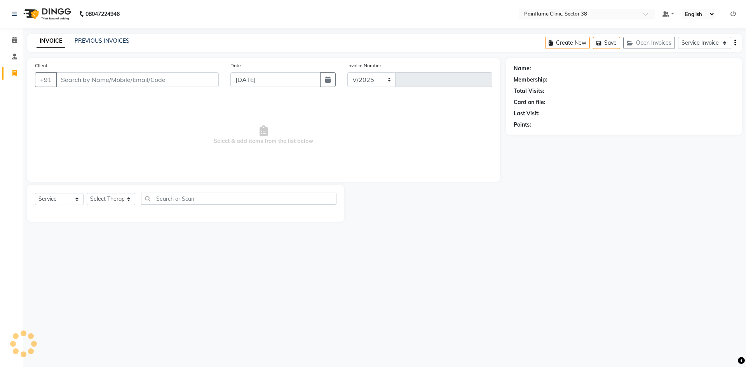
select select "3964"
type input "9907"
click at [97, 79] on input "Client" at bounding box center [137, 79] width 163 height 15
type input "9265213141"
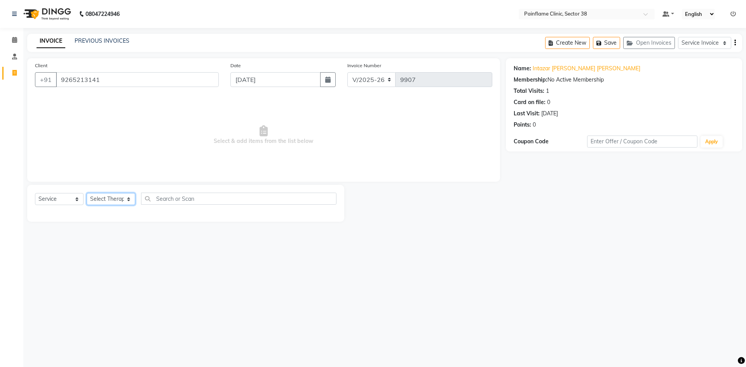
click at [104, 201] on select "Select Therapist [PERSON_NAME] Dr [PERSON_NAME] [PERSON_NAME] Dr [PERSON_NAME] …" at bounding box center [111, 199] width 49 height 12
select select "20209"
click at [87, 193] on select "Select Therapist [PERSON_NAME] Dr [PERSON_NAME] [PERSON_NAME] Dr [PERSON_NAME] …" at bounding box center [111, 199] width 49 height 12
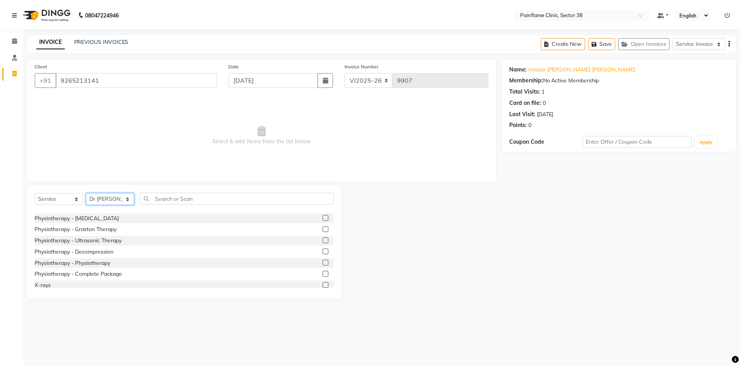
scroll to position [46, 0]
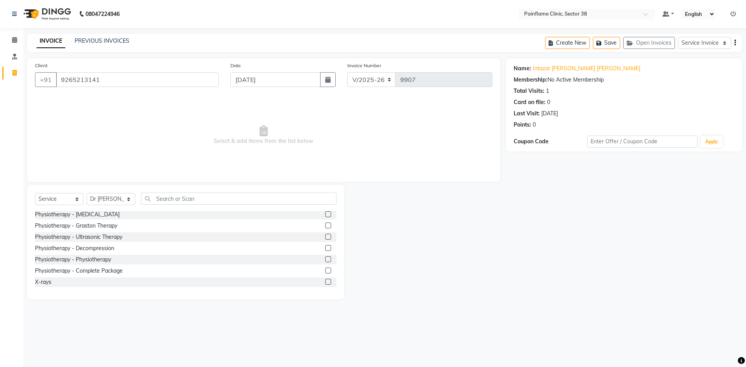
click at [325, 260] on label at bounding box center [328, 259] width 6 height 6
click at [325, 260] on input "checkbox" at bounding box center [327, 259] width 5 height 5
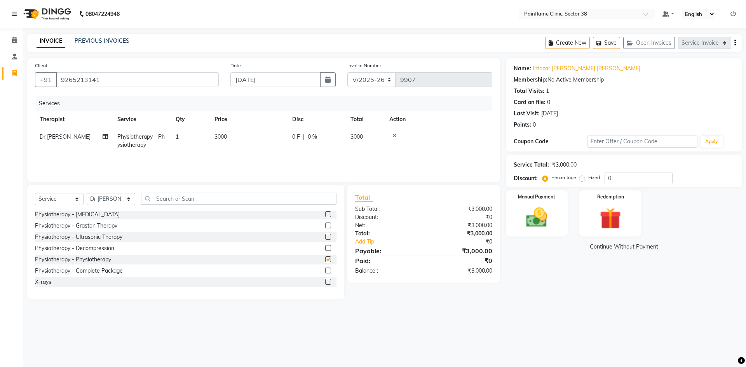
checkbox input "false"
click at [220, 135] on span "3000" at bounding box center [220, 136] width 12 height 7
select select "20209"
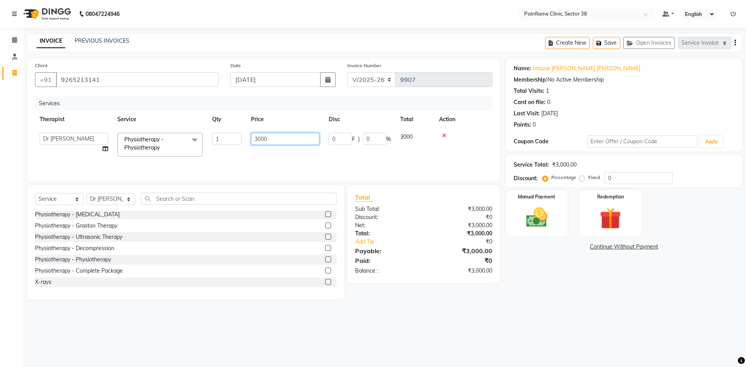
drag, startPoint x: 256, startPoint y: 138, endPoint x: 250, endPoint y: 139, distance: 5.6
click at [250, 139] on td "3000" at bounding box center [285, 144] width 78 height 33
click at [259, 141] on input "3000" at bounding box center [285, 139] width 68 height 12
type input "5000"
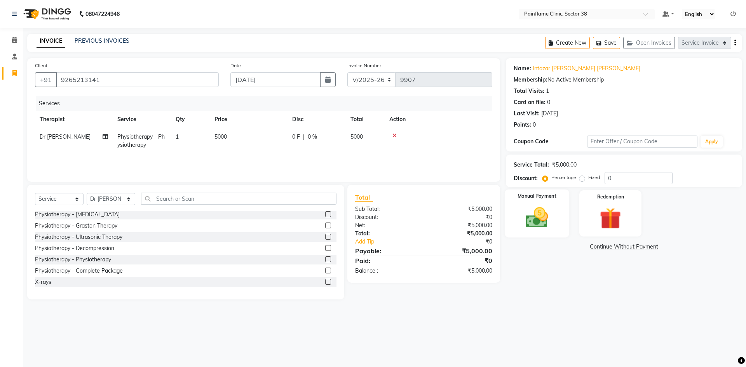
click at [529, 220] on img at bounding box center [536, 218] width 36 height 26
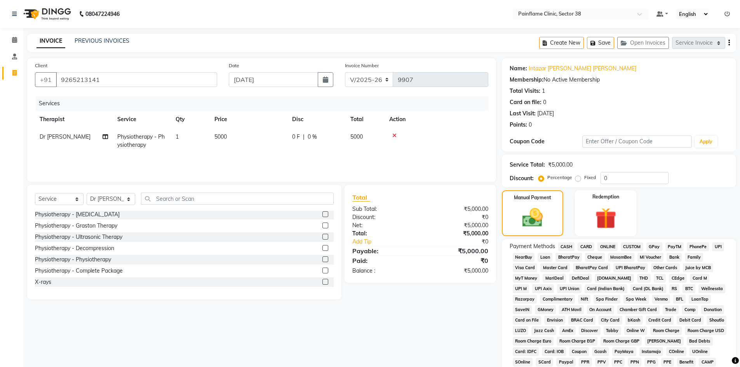
click at [720, 247] on span "UPI" at bounding box center [718, 246] width 12 height 9
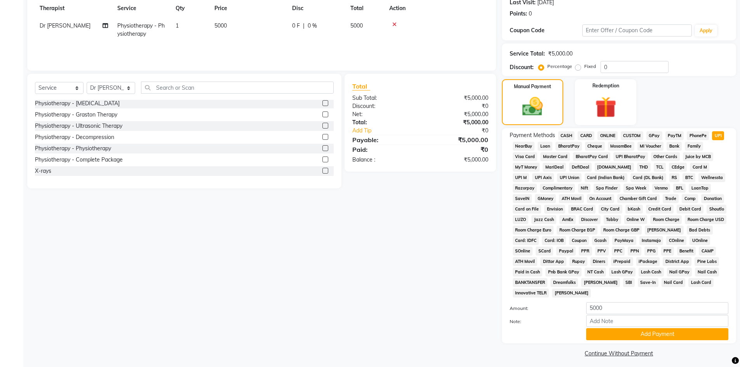
scroll to position [115, 0]
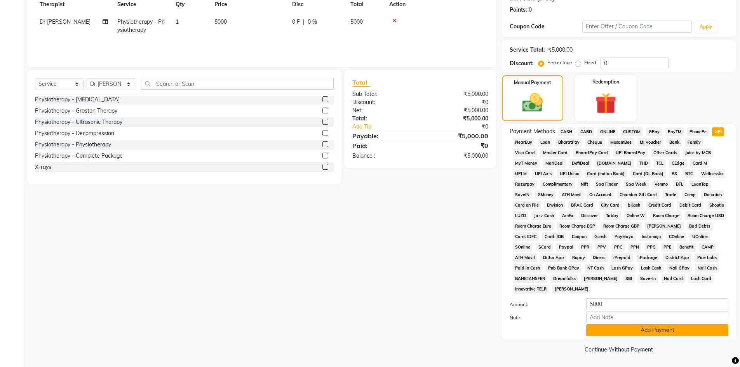
click at [624, 329] on button "Add Payment" at bounding box center [657, 330] width 142 height 12
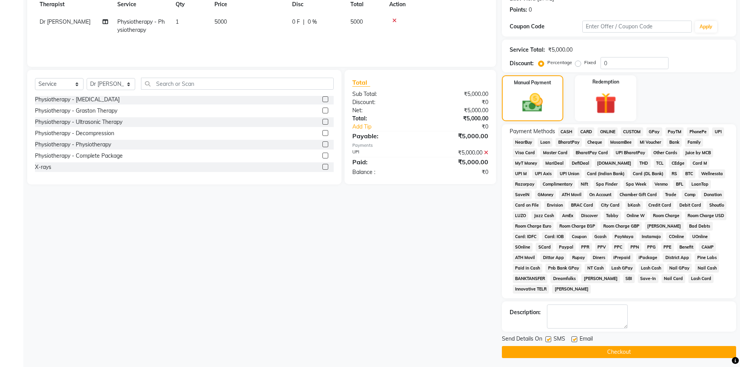
click at [572, 342] on div at bounding box center [573, 340] width 5 height 8
click at [571, 339] on label at bounding box center [574, 339] width 6 height 6
click at [571, 339] on input "checkbox" at bounding box center [573, 339] width 5 height 5
checkbox input "false"
click at [546, 340] on label at bounding box center [548, 339] width 6 height 6
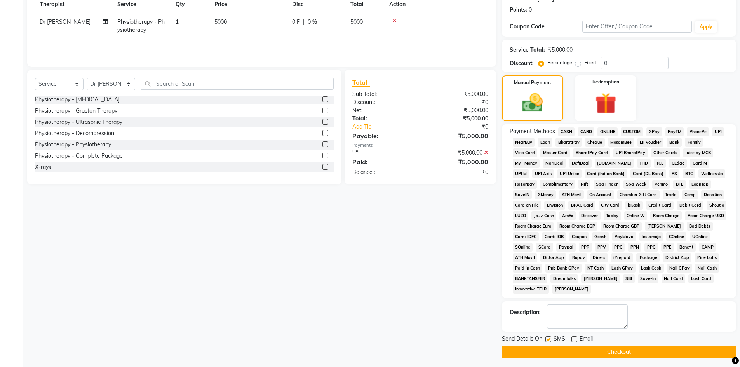
click at [546, 340] on input "checkbox" at bounding box center [547, 339] width 5 height 5
checkbox input "false"
click at [548, 354] on button "Checkout" at bounding box center [619, 352] width 234 height 12
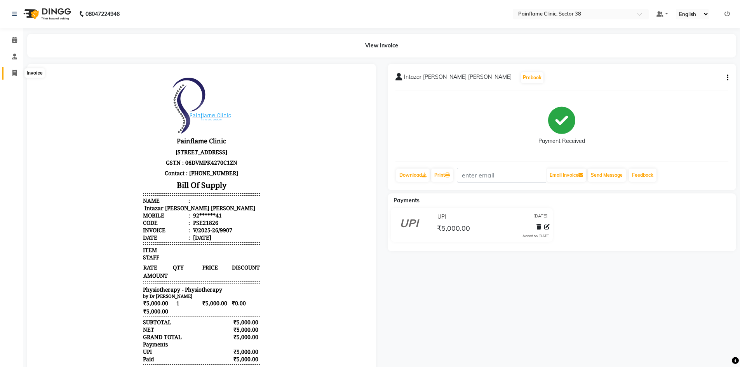
click at [14, 72] on icon at bounding box center [14, 73] width 4 height 6
select select "service"
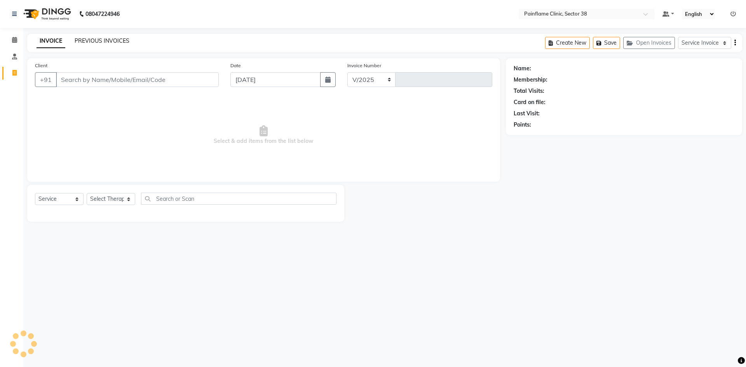
select select "3964"
type input "9908"
click at [97, 41] on link "PREVIOUS INVOICES" at bounding box center [102, 40] width 55 height 7
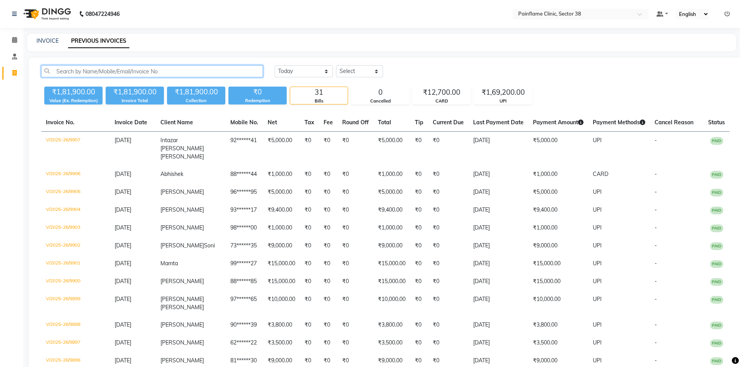
click at [84, 72] on input "text" at bounding box center [152, 71] width 222 height 12
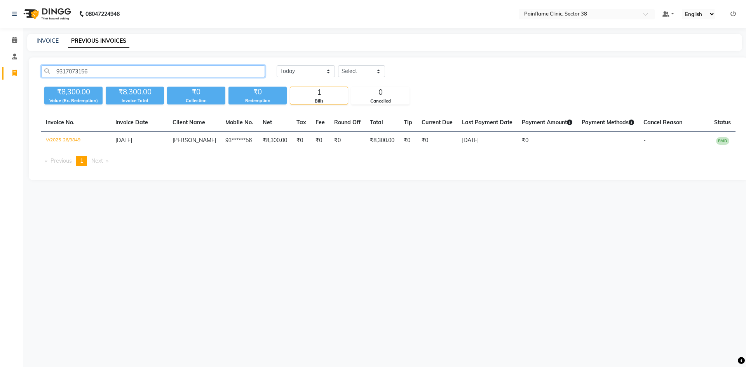
click at [79, 73] on input "9317073156" at bounding box center [153, 71] width 224 height 12
type input "9317073156"
click at [48, 41] on link "INVOICE" at bounding box center [48, 40] width 22 height 7
select select "service"
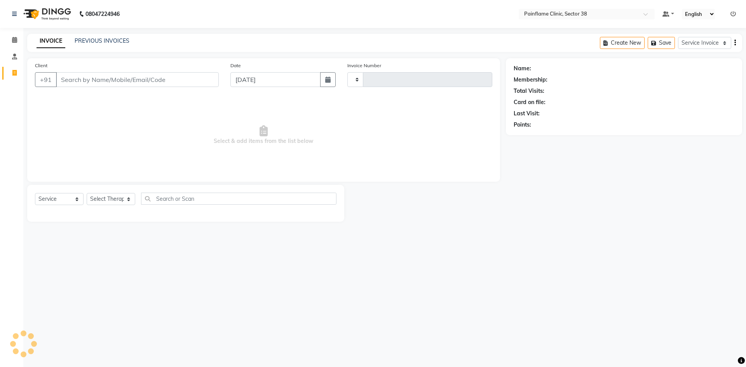
type input "9908"
select select "3964"
click at [76, 83] on input "Client" at bounding box center [137, 79] width 163 height 15
type input "9317073156"
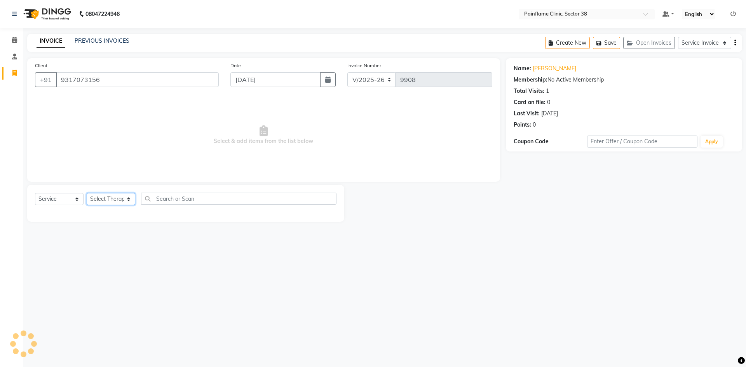
drag, startPoint x: 127, startPoint y: 196, endPoint x: 123, endPoint y: 203, distance: 8.2
click at [127, 196] on select "Select Therapist" at bounding box center [111, 199] width 49 height 12
select select "20209"
click at [87, 193] on select "Select Therapist [PERSON_NAME] Dr [PERSON_NAME] [PERSON_NAME] Dr [PERSON_NAME] …" at bounding box center [111, 199] width 49 height 12
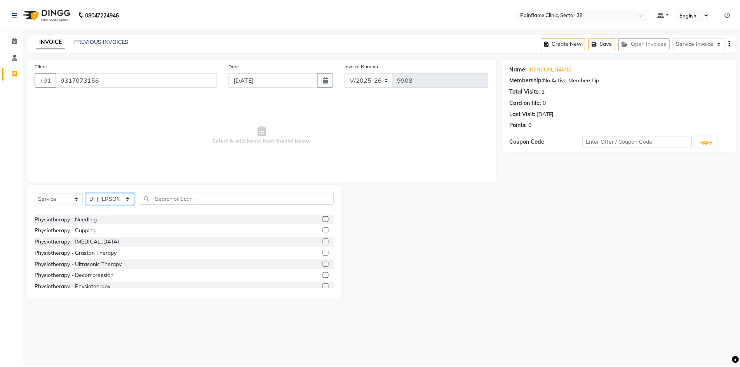
scroll to position [46, 0]
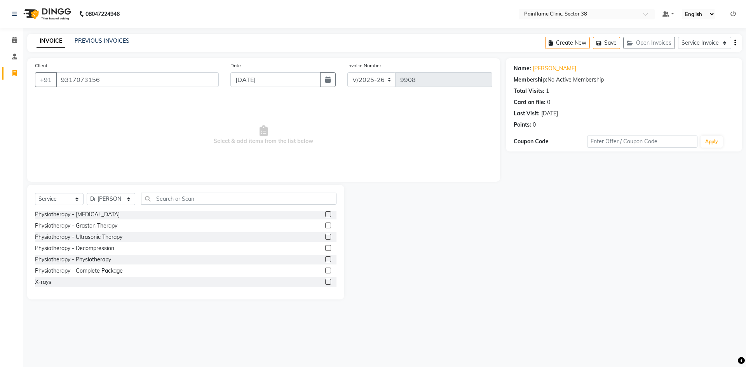
click at [325, 273] on label at bounding box center [328, 271] width 6 height 6
click at [325, 273] on input "checkbox" at bounding box center [327, 270] width 5 height 5
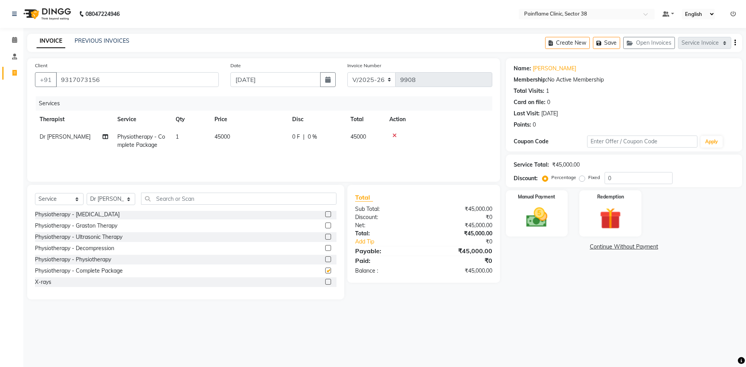
checkbox input "false"
click at [221, 139] on span "45000" at bounding box center [222, 136] width 16 height 7
select select "20209"
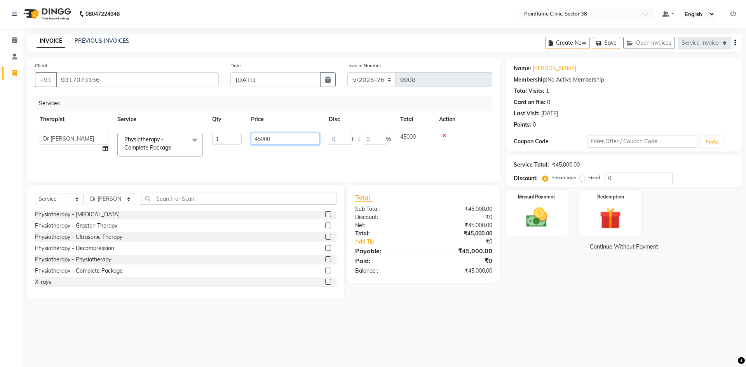
drag, startPoint x: 260, startPoint y: 138, endPoint x: 177, endPoint y: 146, distance: 83.1
click at [177, 149] on tr "[PERSON_NAME] Dr [PERSON_NAME] [PERSON_NAME] Dr [PERSON_NAME] Dr. Suraj [PERSON…" at bounding box center [263, 144] width 457 height 33
type input "20000"
click at [548, 225] on img at bounding box center [536, 218] width 36 height 26
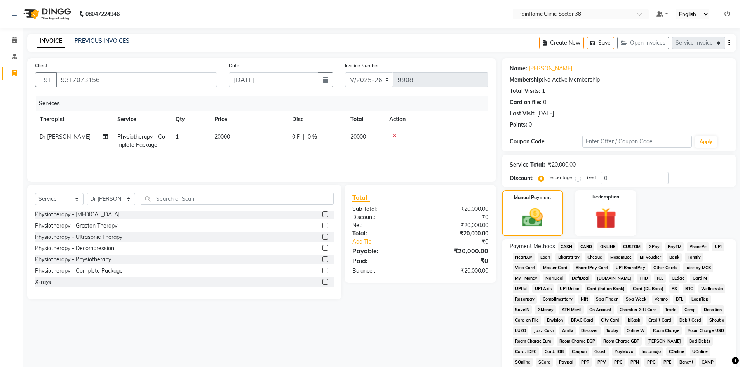
click at [720, 246] on span "UPI" at bounding box center [718, 246] width 12 height 9
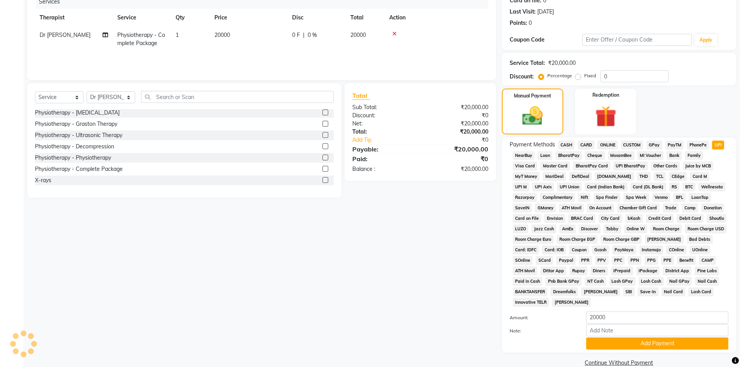
scroll to position [115, 0]
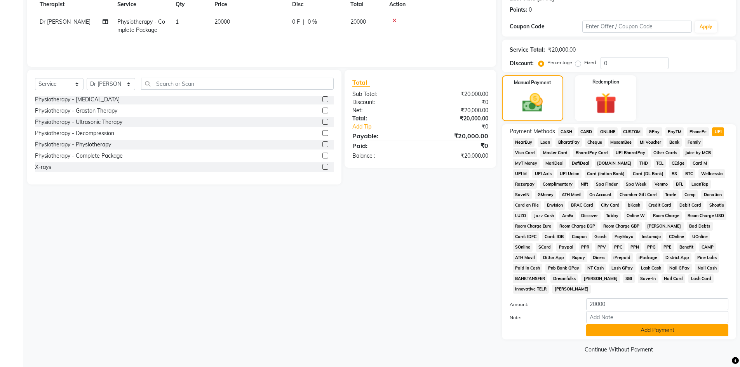
click at [643, 330] on button "Add Payment" at bounding box center [657, 330] width 142 height 12
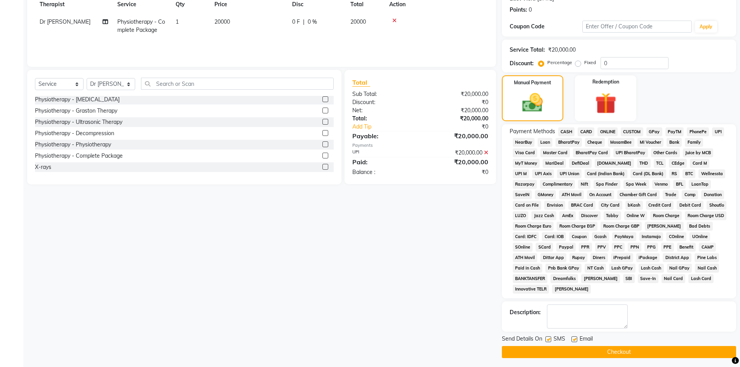
click at [570, 338] on div "SMS" at bounding box center [558, 340] width 26 height 10
click at [574, 338] on label at bounding box center [574, 339] width 6 height 6
click at [574, 338] on input "checkbox" at bounding box center [573, 339] width 5 height 5
checkbox input "false"
click at [546, 341] on label at bounding box center [548, 339] width 6 height 6
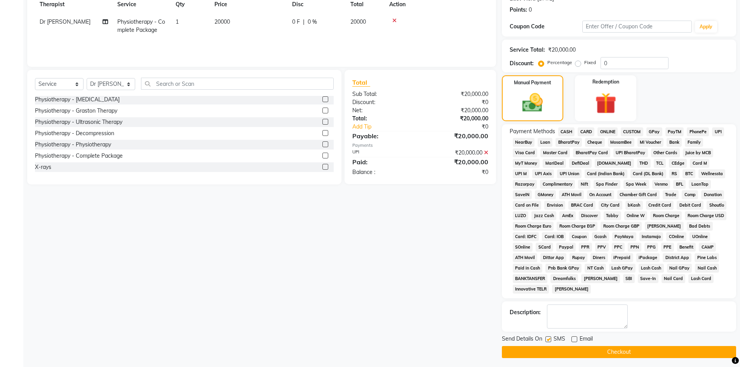
click at [546, 341] on input "checkbox" at bounding box center [547, 339] width 5 height 5
checkbox input "false"
click at [558, 352] on button "Checkout" at bounding box center [619, 352] width 234 height 12
